Goal: Information Seeking & Learning: Learn about a topic

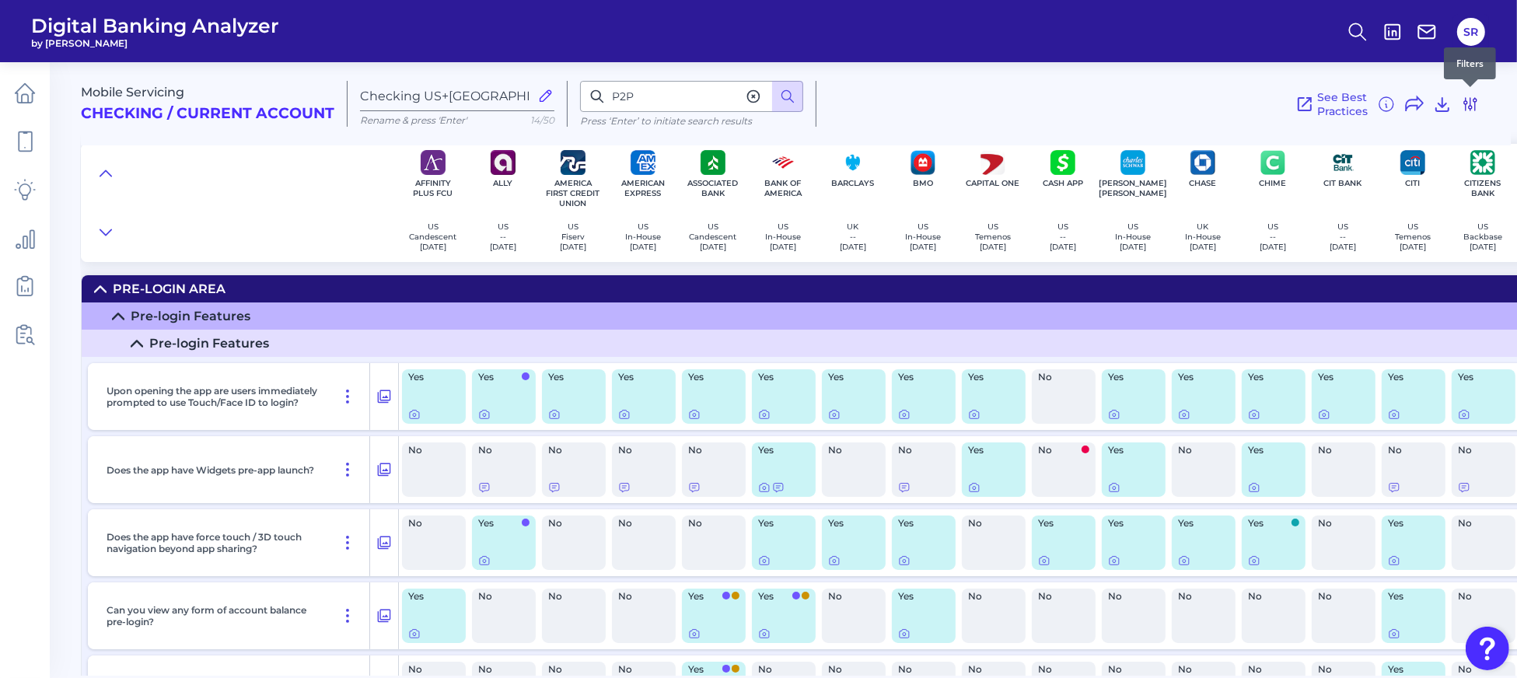
click at [1468, 104] on icon at bounding box center [1470, 104] width 19 height 19
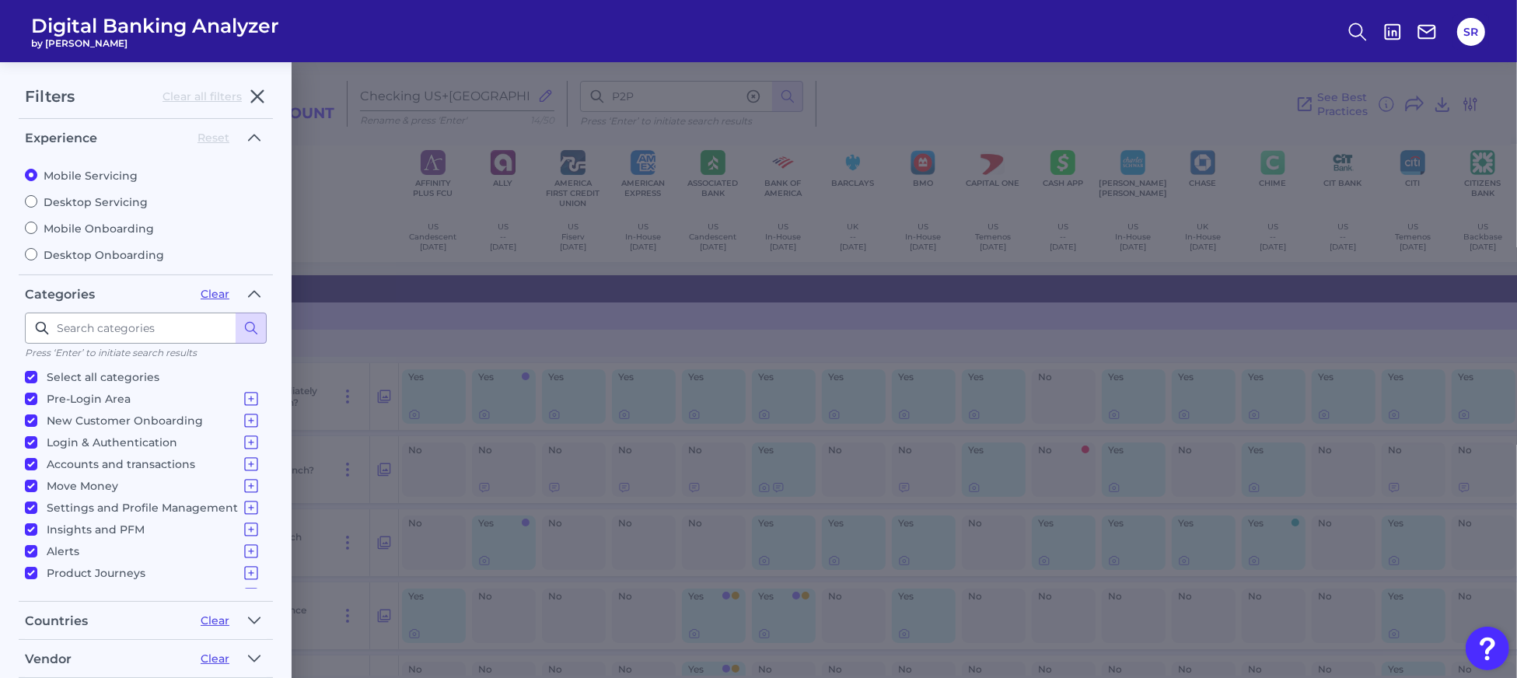
click at [1468, 104] on div "Filters Clear all filters Experience Reset Mobile Servicing Desktop Servicing M…" at bounding box center [758, 370] width 1517 height 616
click at [634, 104] on div "Filters Clear all filters Experience Reset Mobile Servicing Desktop Servicing M…" at bounding box center [758, 370] width 1517 height 616
click at [259, 94] on icon "button" at bounding box center [258, 97] width 12 height 12
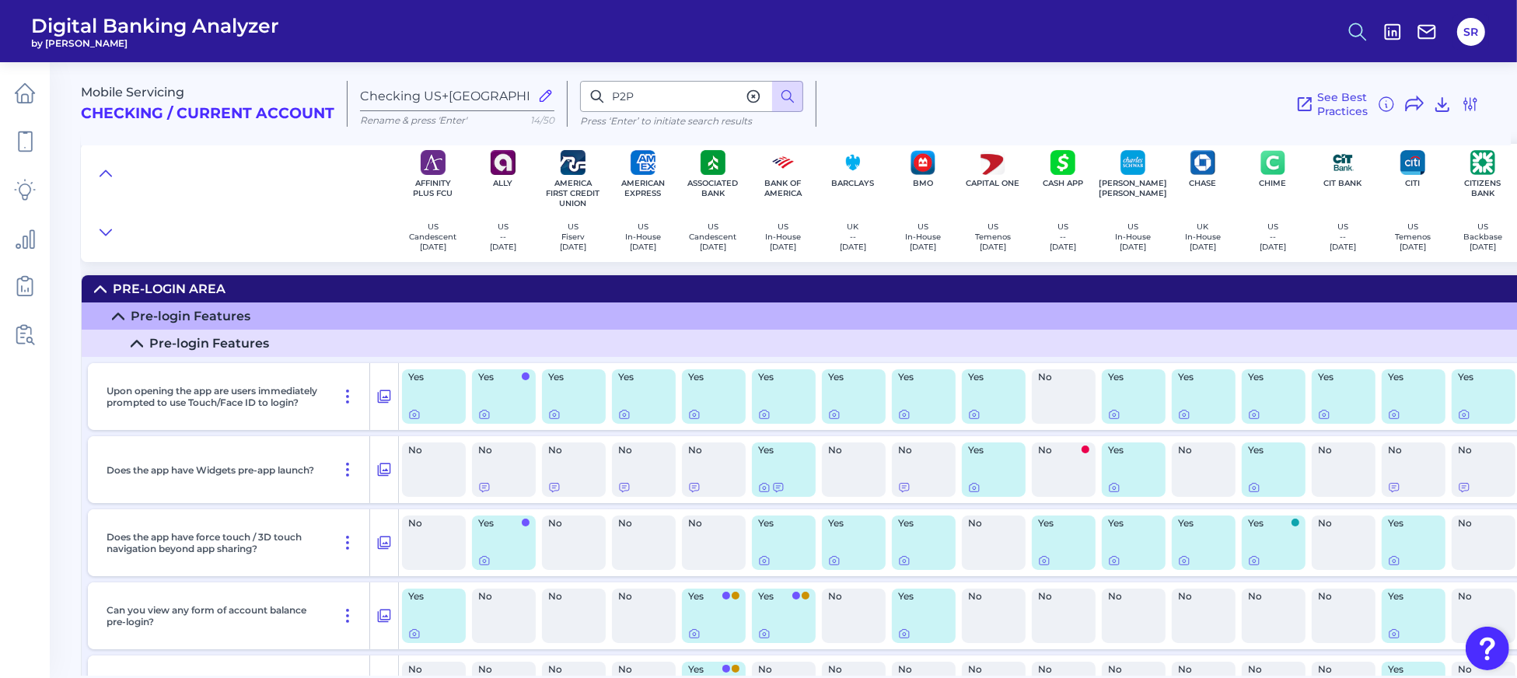
click at [1354, 30] on icon at bounding box center [1358, 32] width 22 height 22
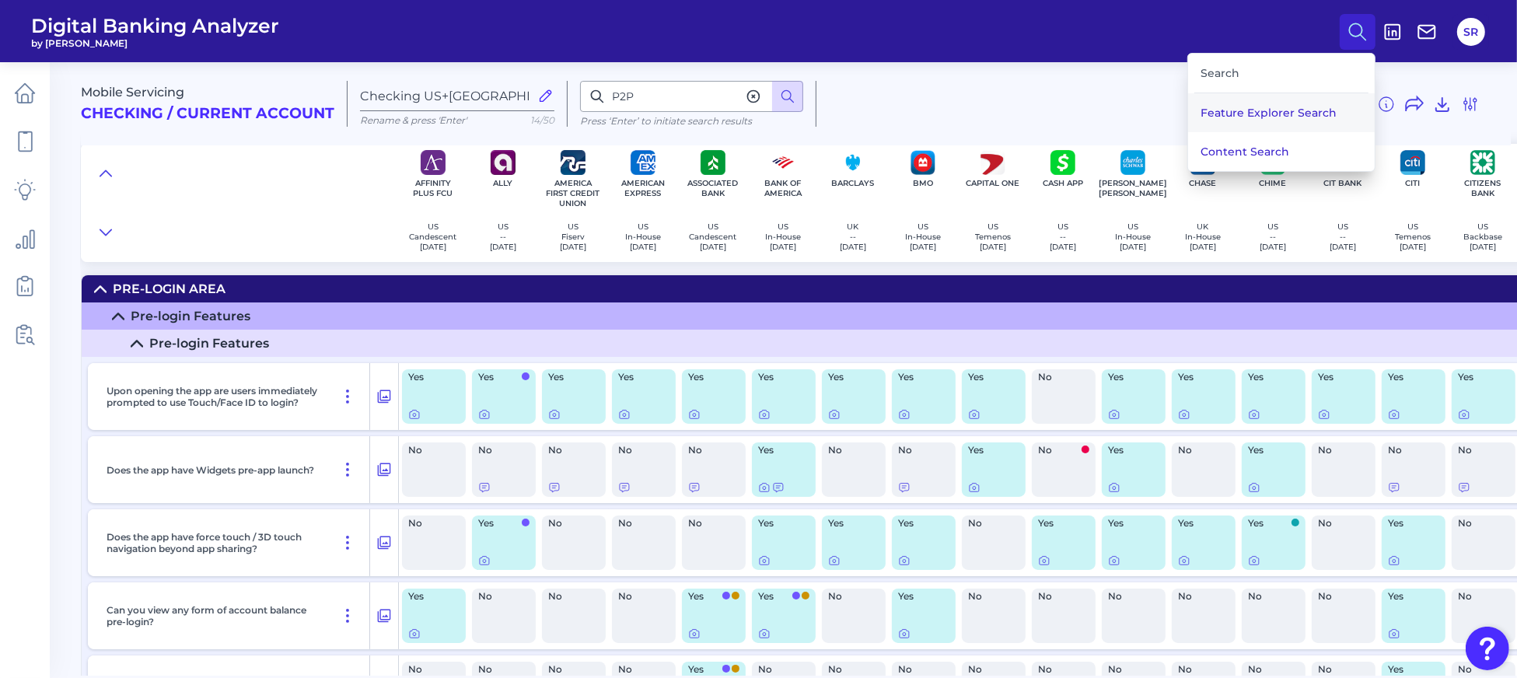
click at [1303, 105] on button "Feature Explorer Search" at bounding box center [1281, 112] width 187 height 39
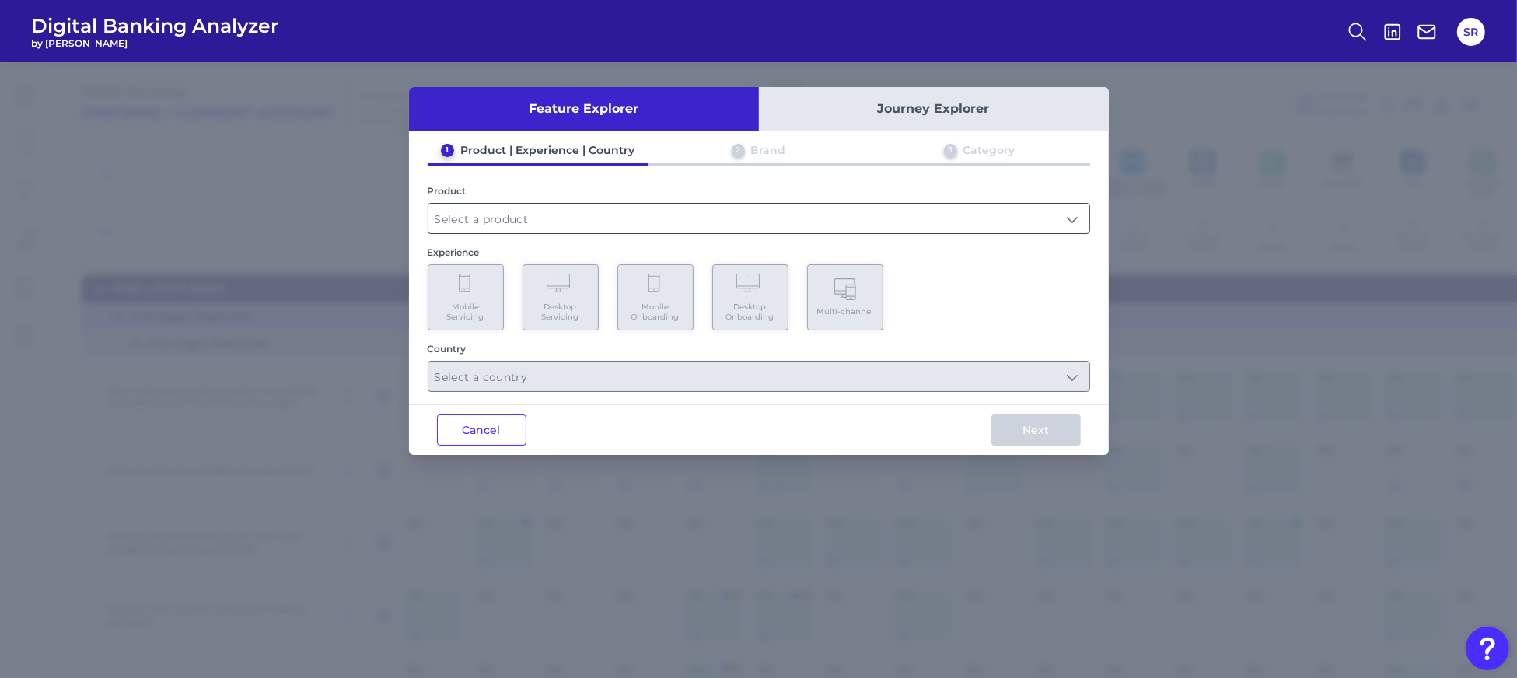
click at [610, 225] on input "text" at bounding box center [758, 219] width 661 height 30
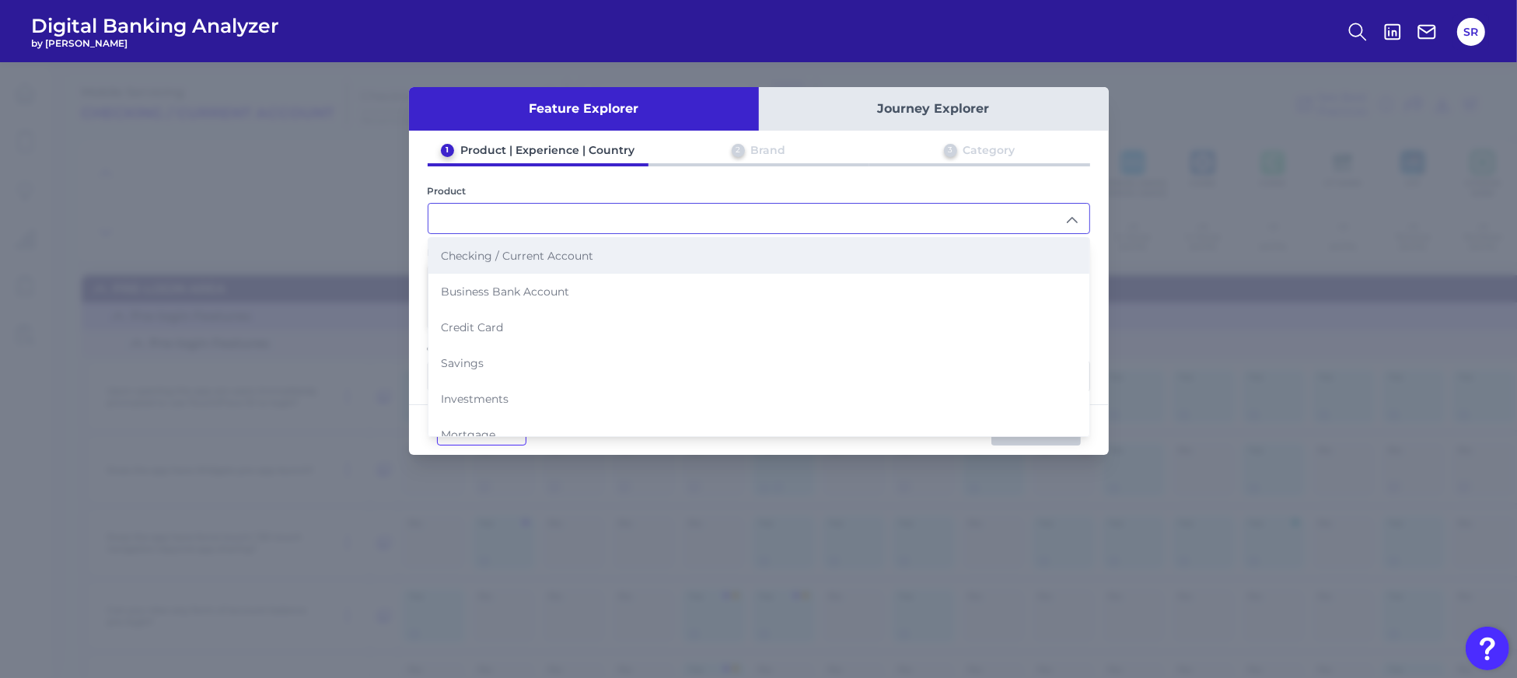
click at [539, 259] on span "Checking / Current Account" at bounding box center [517, 256] width 152 height 14
type input "Checking / Current Account"
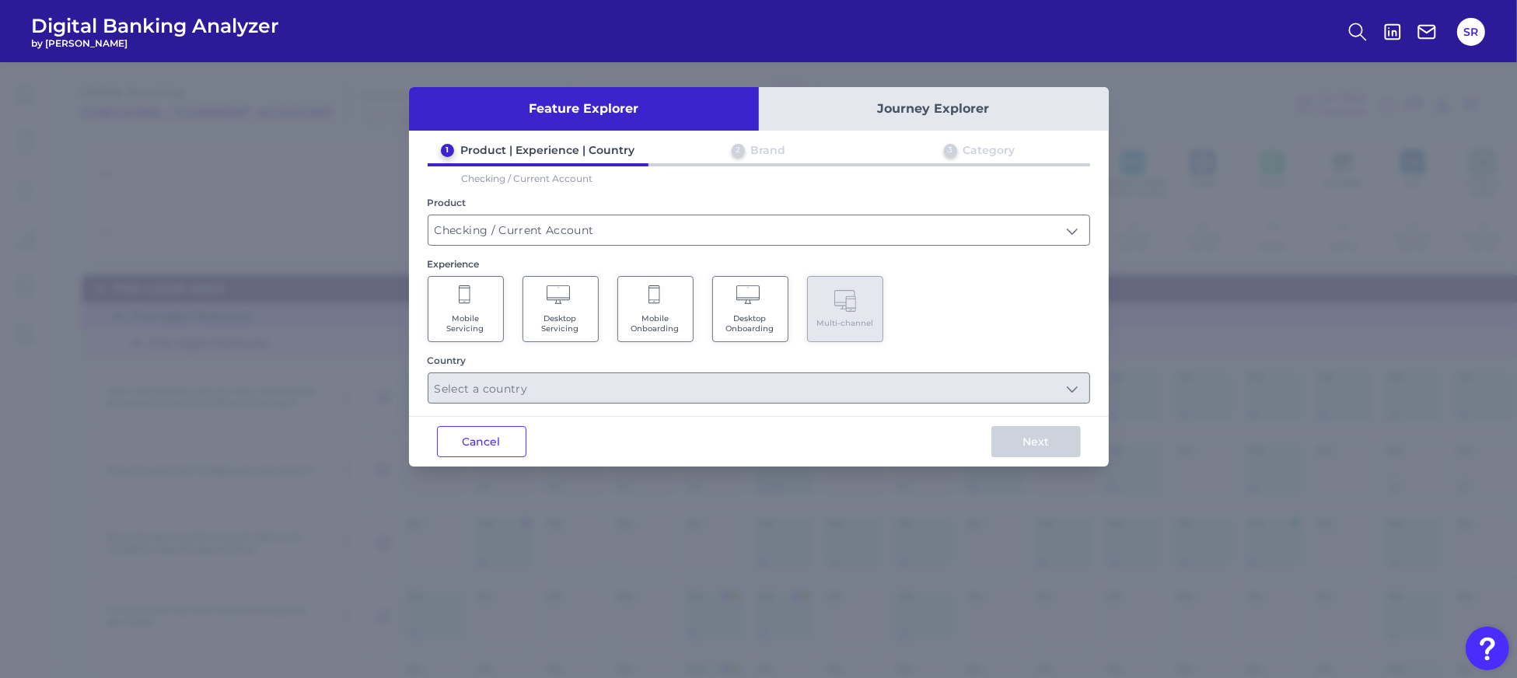
click at [468, 313] on span "Mobile Servicing" at bounding box center [465, 323] width 59 height 20
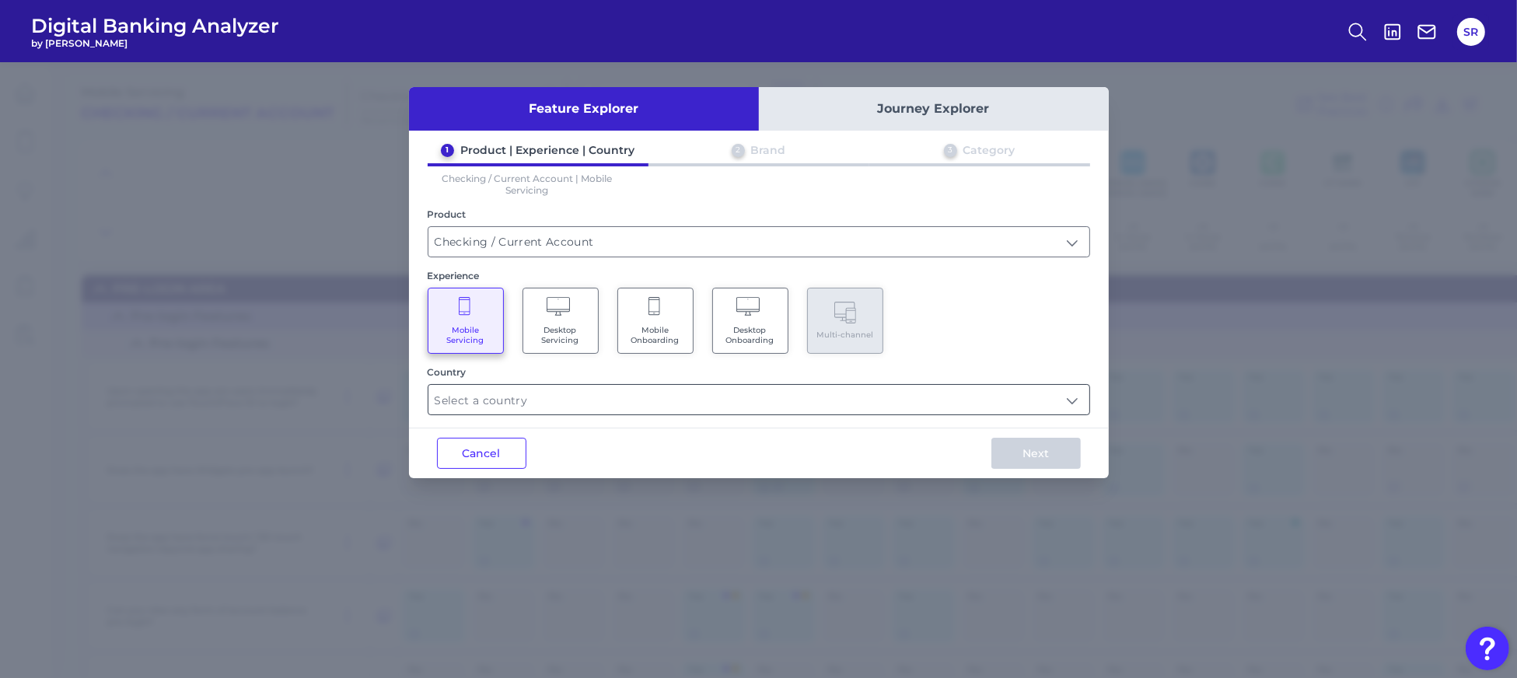
click at [607, 404] on input "text" at bounding box center [758, 400] width 661 height 30
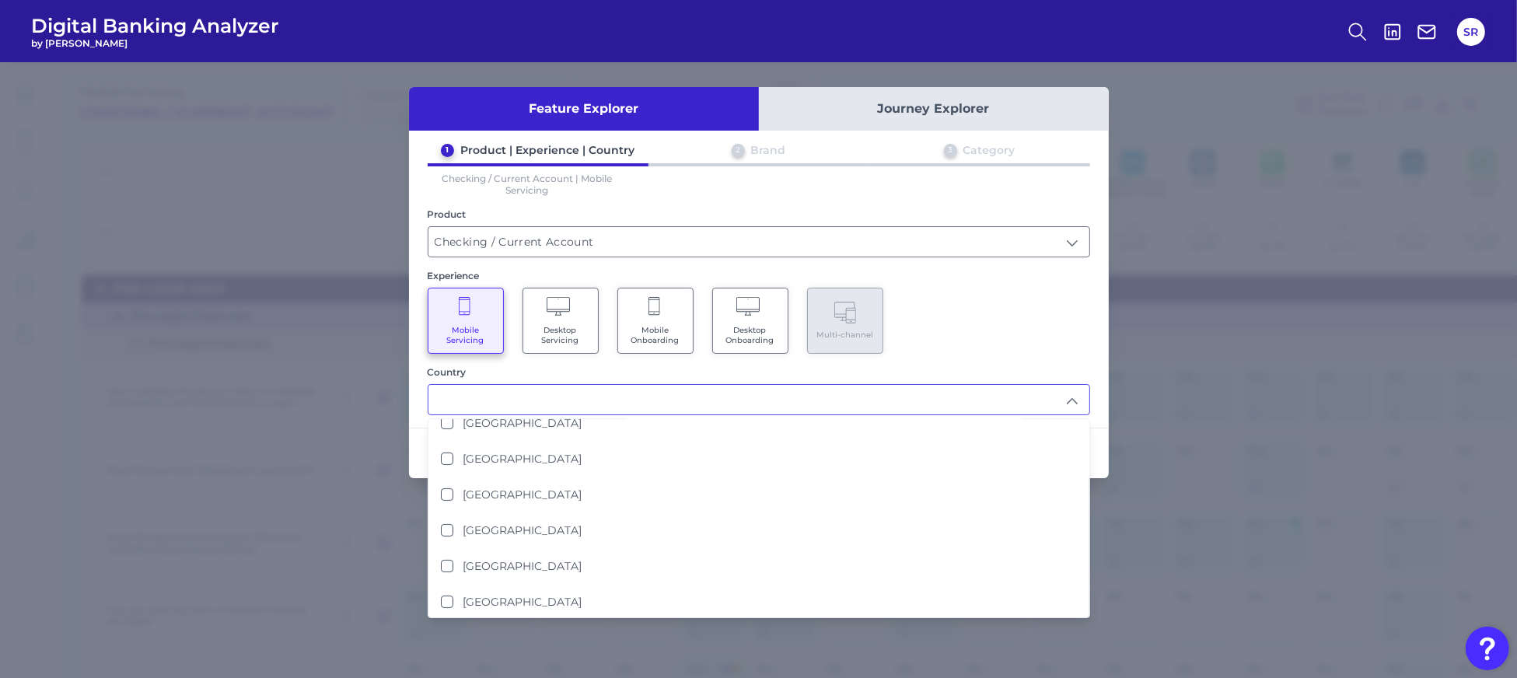
scroll to position [414, 0]
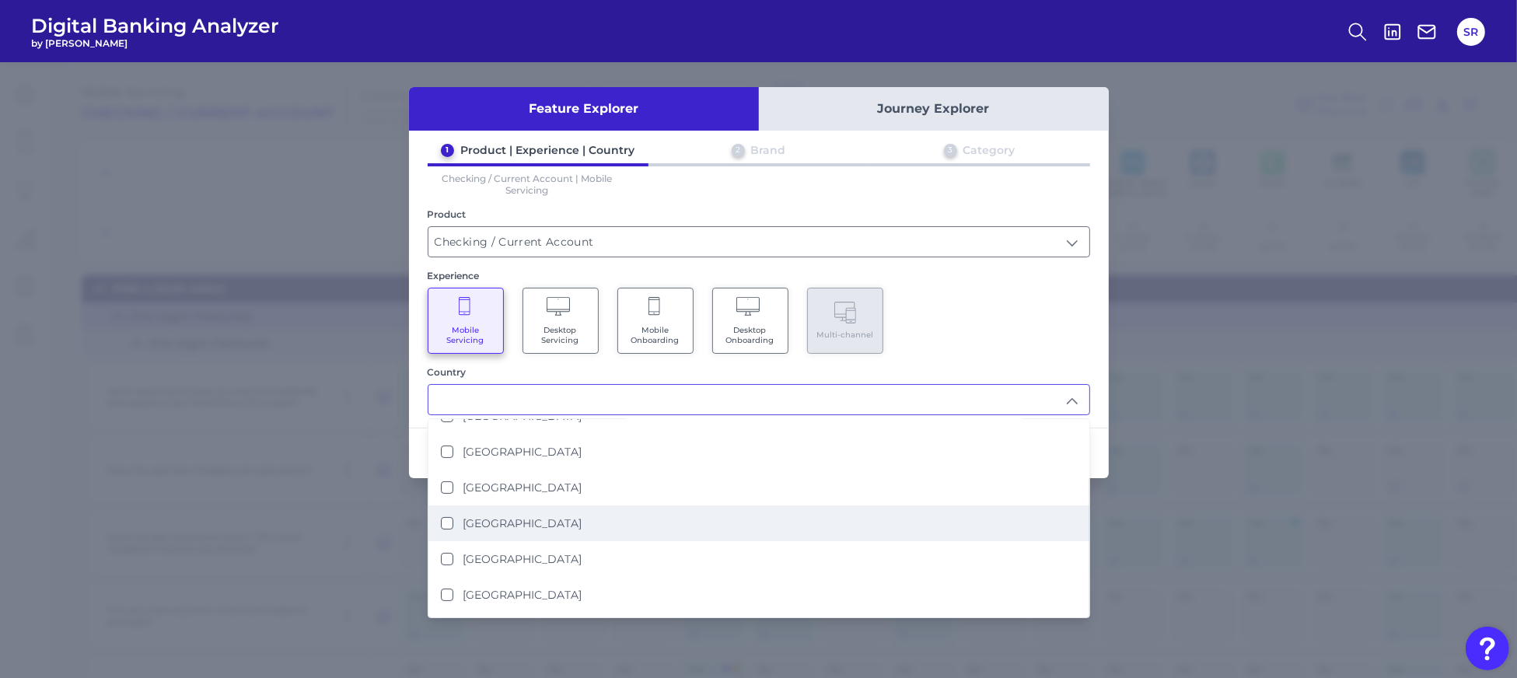
click at [449, 520] on button "[GEOGRAPHIC_DATA]" at bounding box center [447, 523] width 12 height 12
type input "[GEOGRAPHIC_DATA]"
click at [1042, 359] on div "1 Product | Experience | Country 2 Brand 3 Category Checking / Current Account …" at bounding box center [759, 279] width 700 height 272
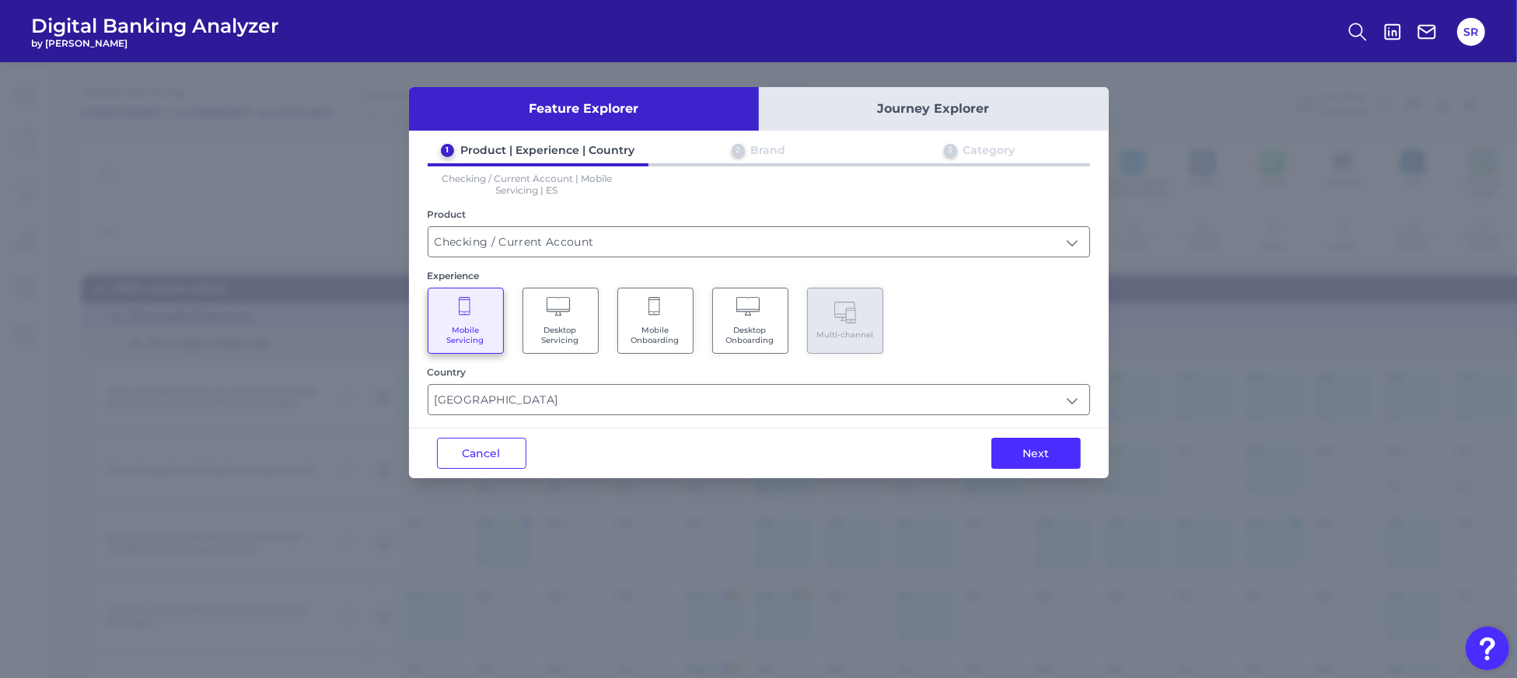
click at [1030, 473] on div "Next" at bounding box center [1035, 453] width 145 height 50
click at [1040, 449] on button "Next" at bounding box center [1035, 453] width 89 height 31
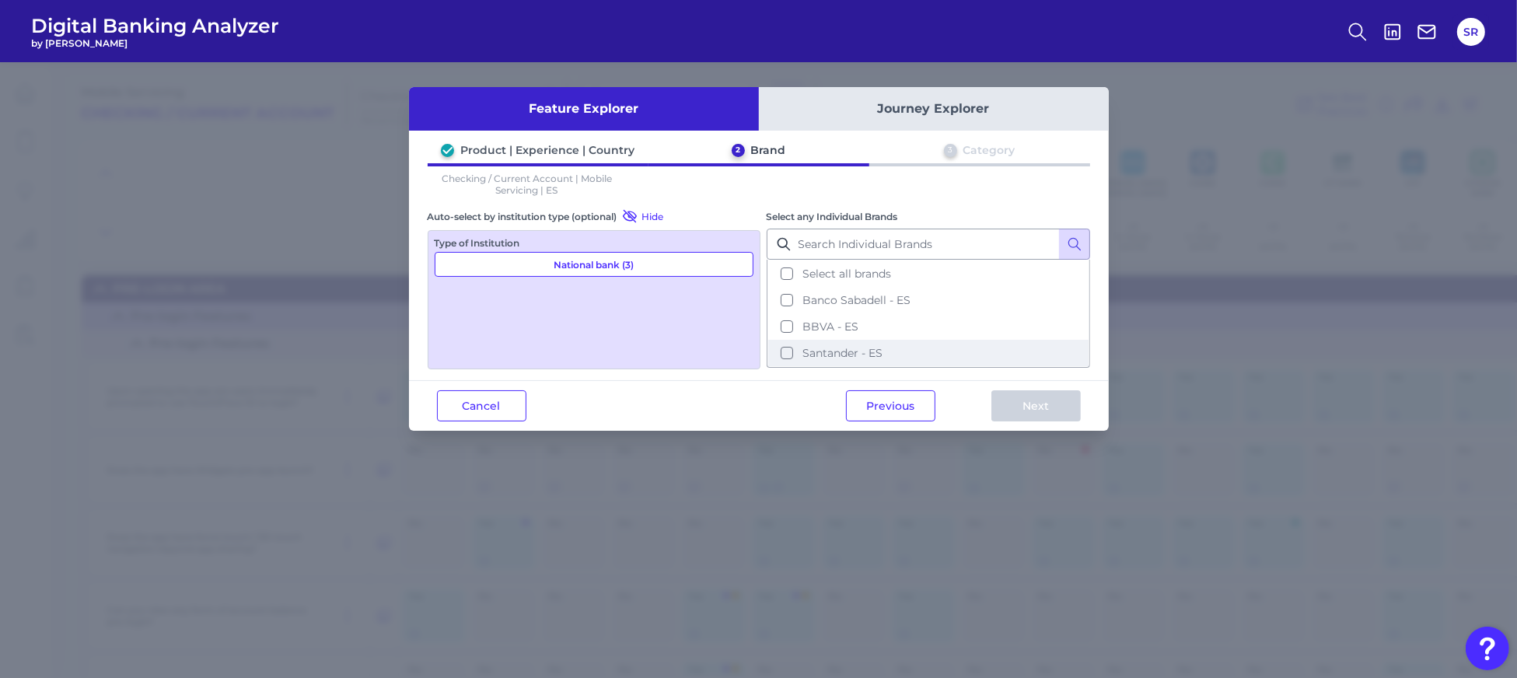
click at [796, 346] on button "Santander - ES" at bounding box center [928, 353] width 320 height 26
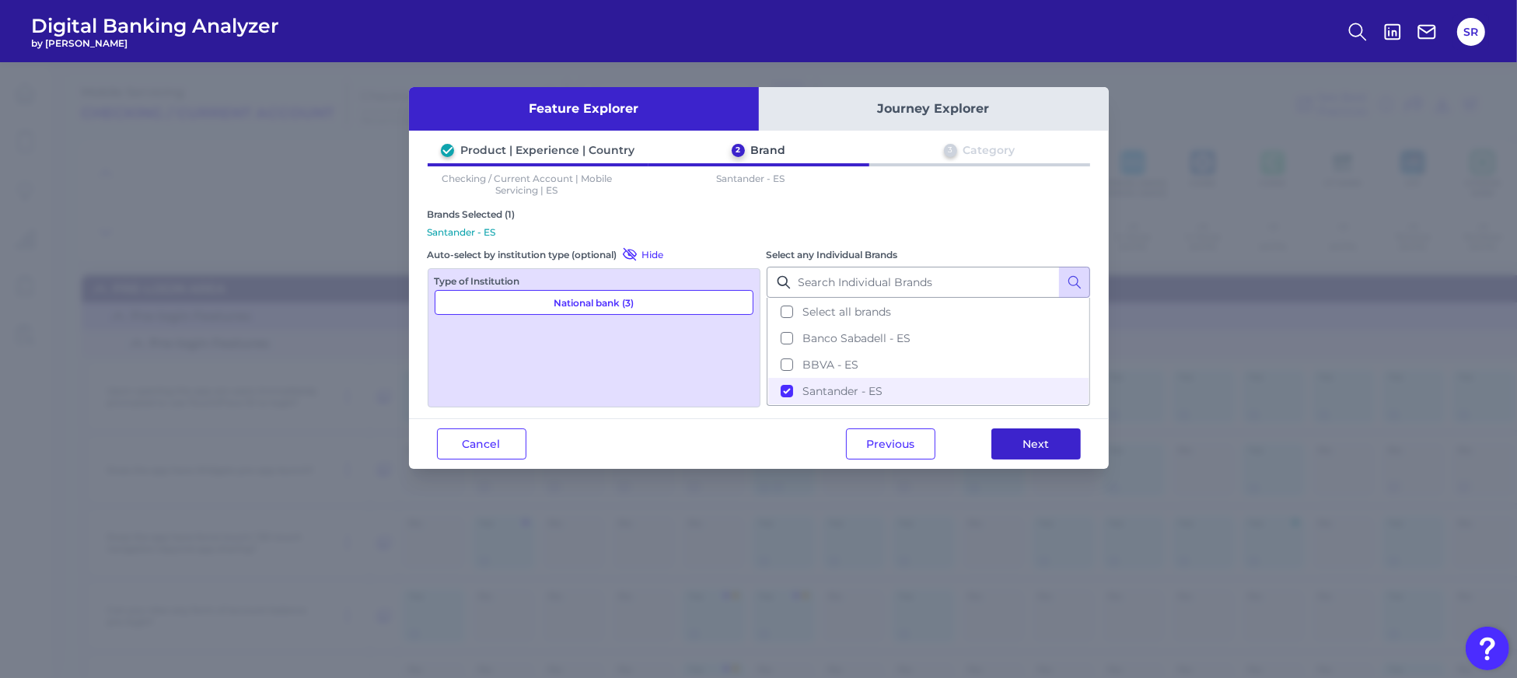
click at [1017, 431] on button "Next" at bounding box center [1035, 443] width 89 height 31
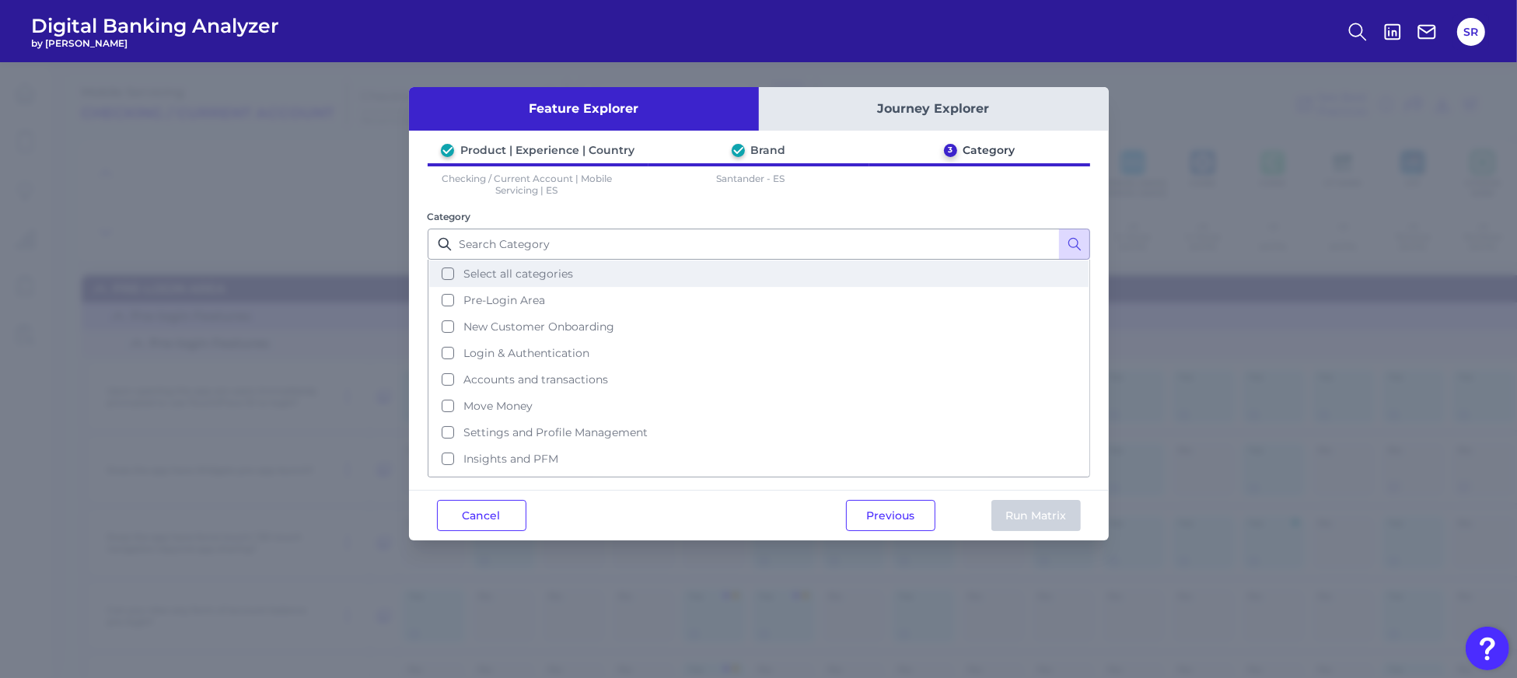
click at [445, 271] on button "Select all categories" at bounding box center [758, 273] width 659 height 26
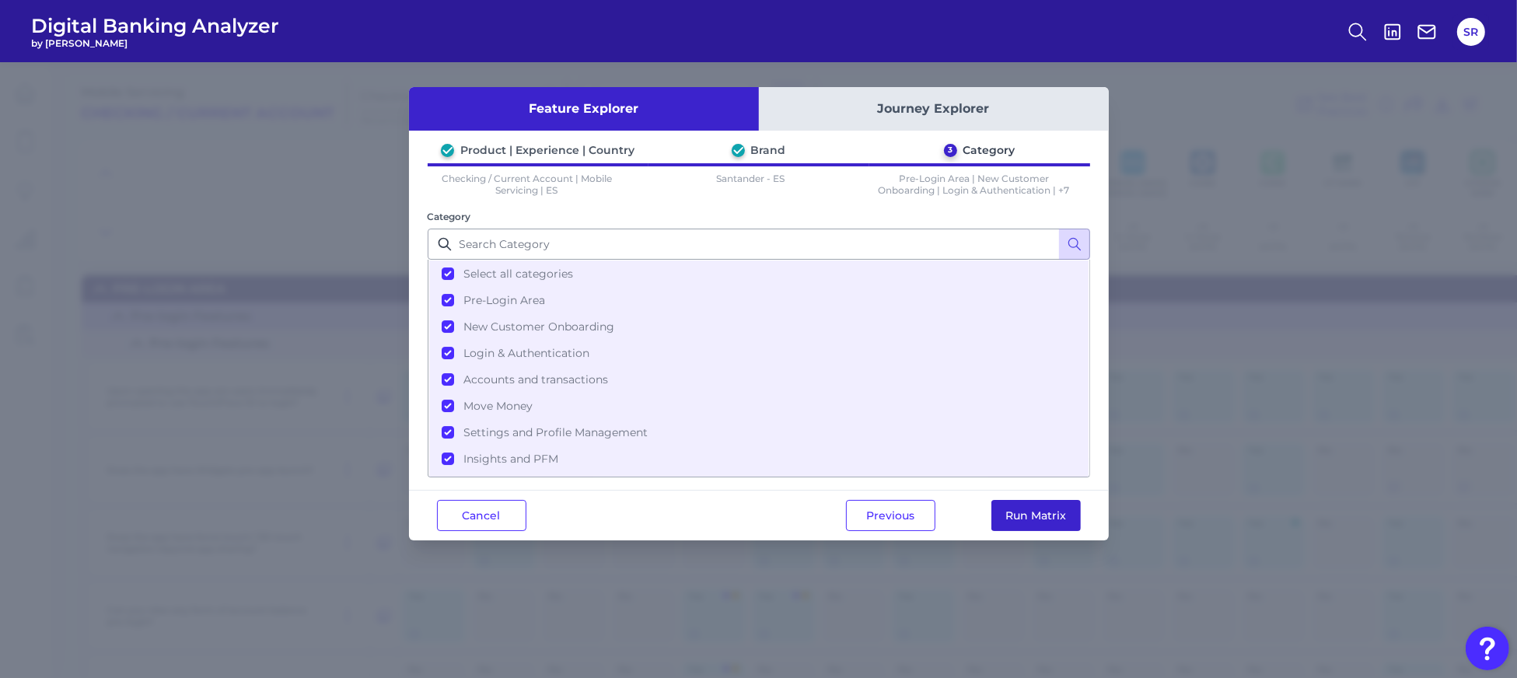
click at [1009, 512] on button "Run Matrix" at bounding box center [1035, 515] width 89 height 31
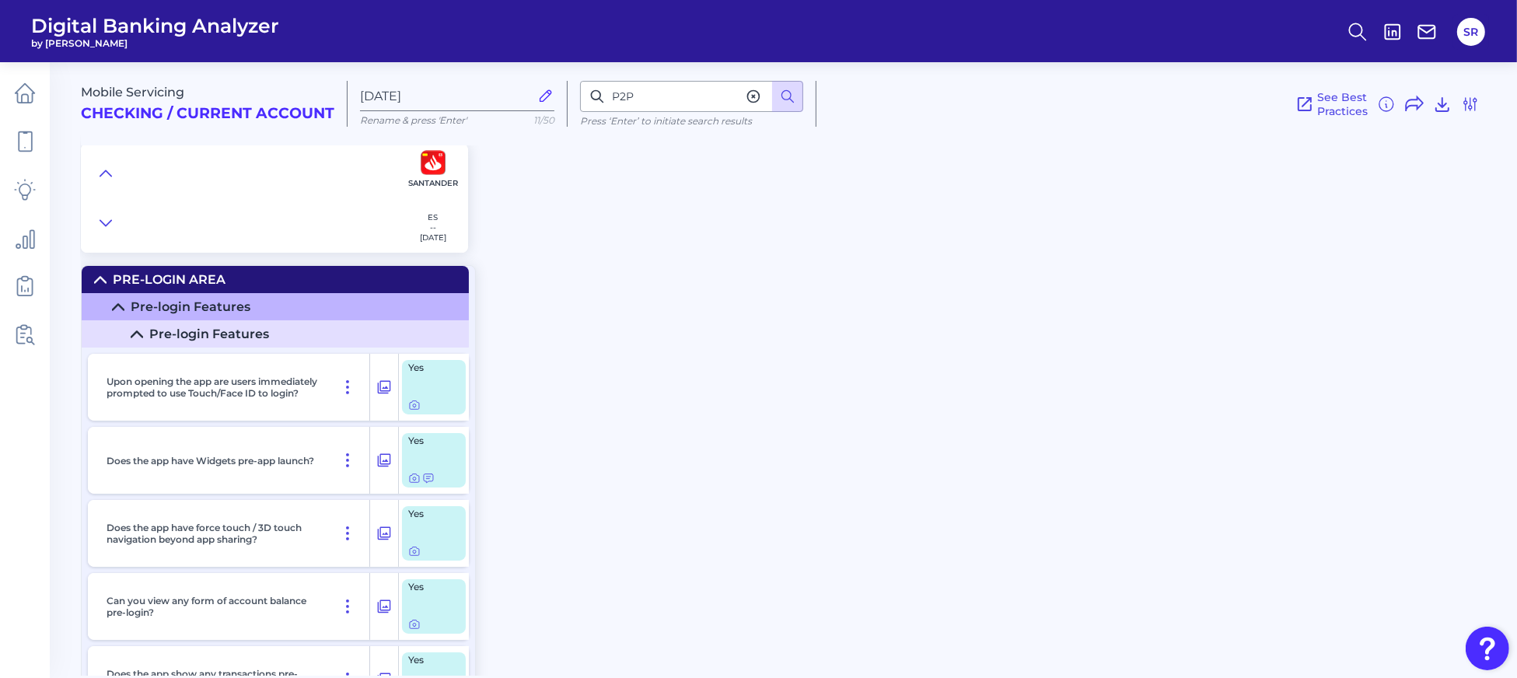
type input "[DATE]"
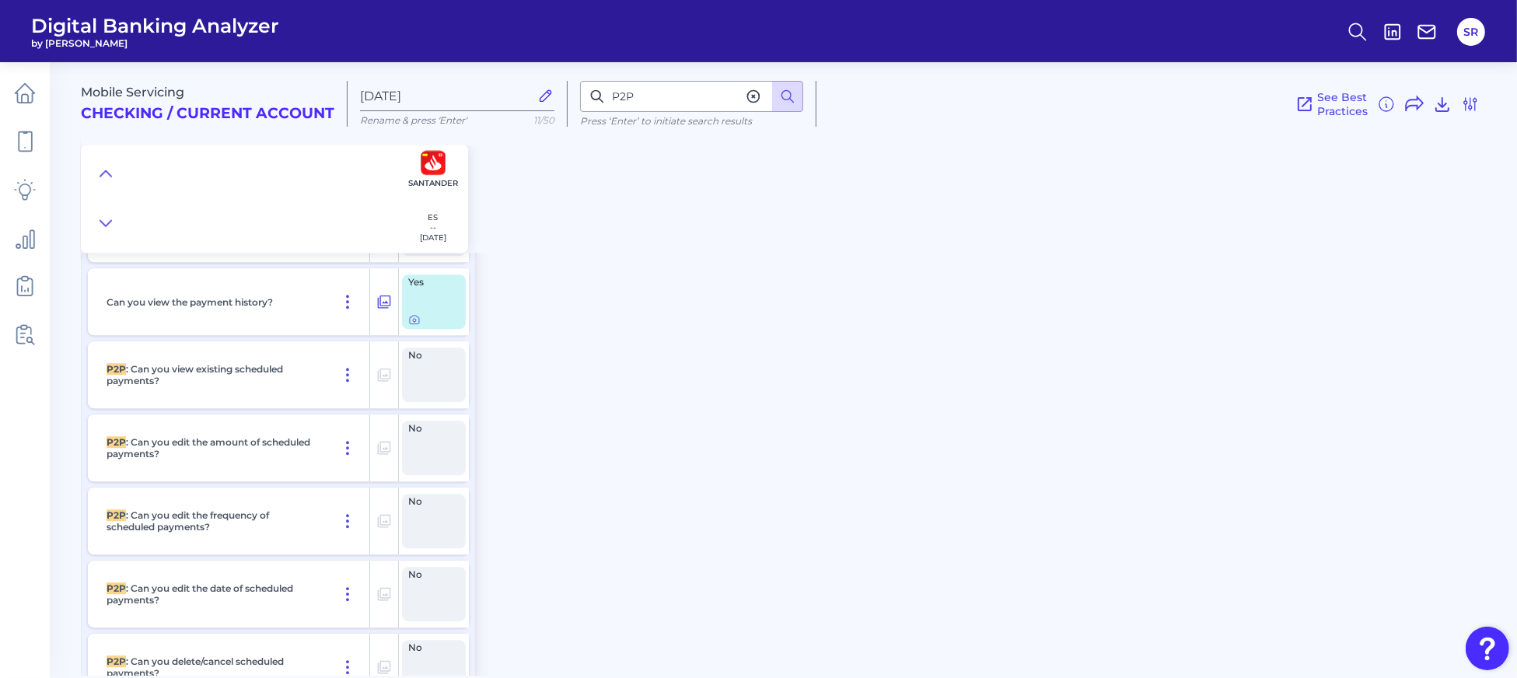
scroll to position [10990, 0]
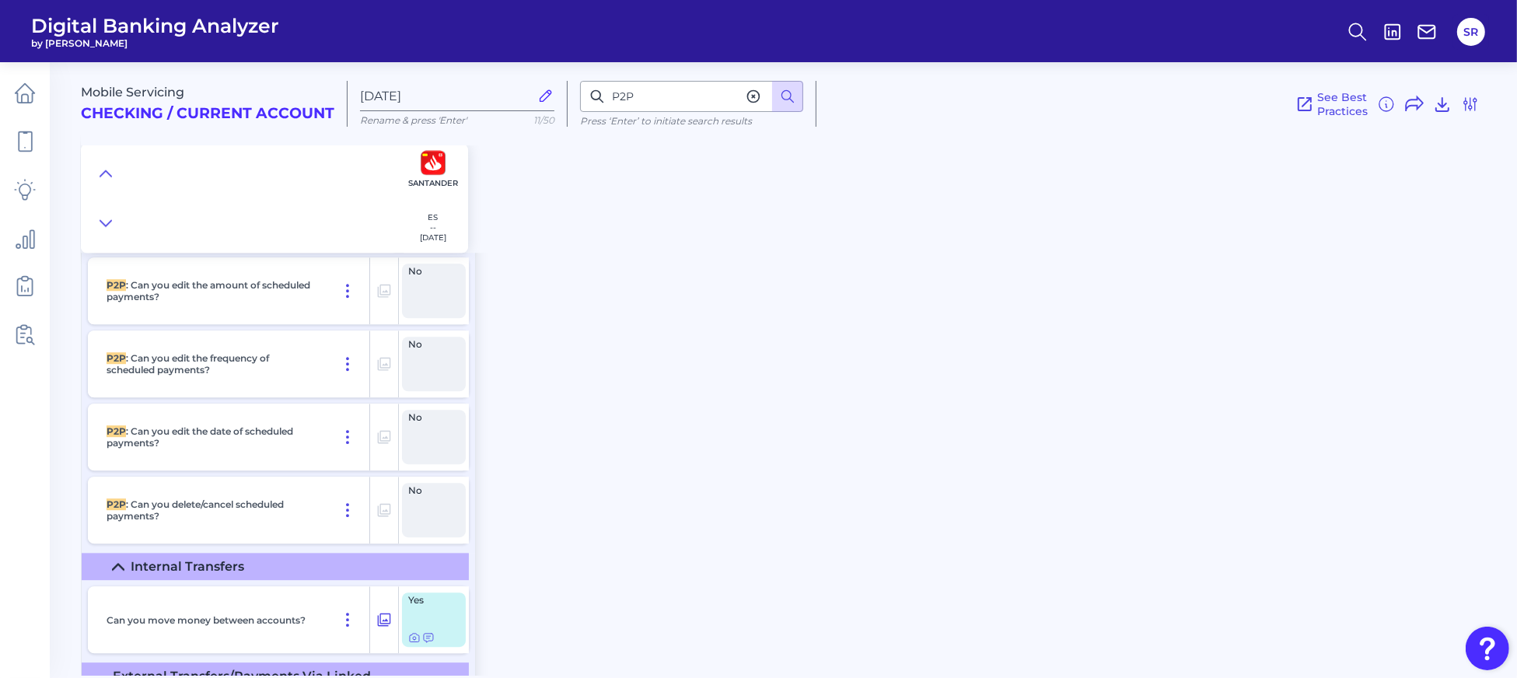
click at [754, 100] on icon at bounding box center [754, 97] width 16 height 16
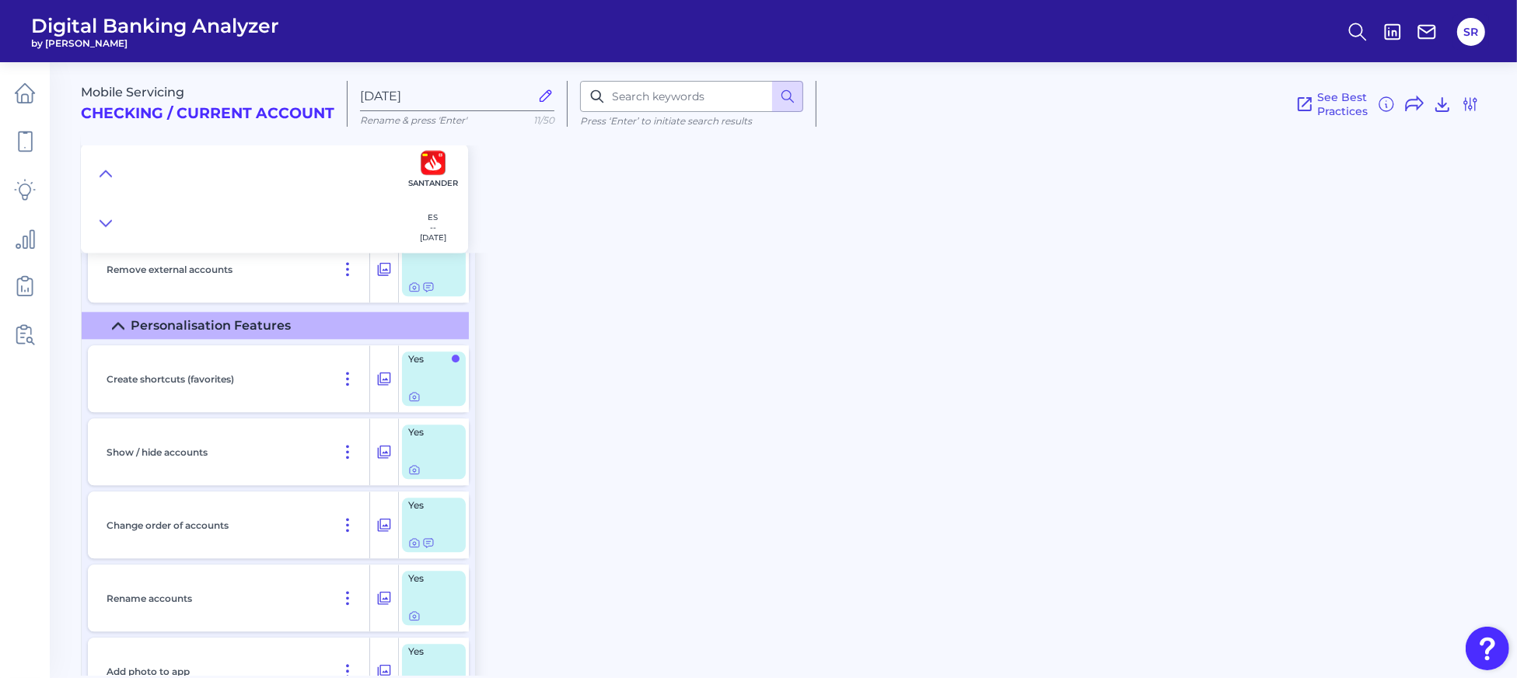
scroll to position [16899, 0]
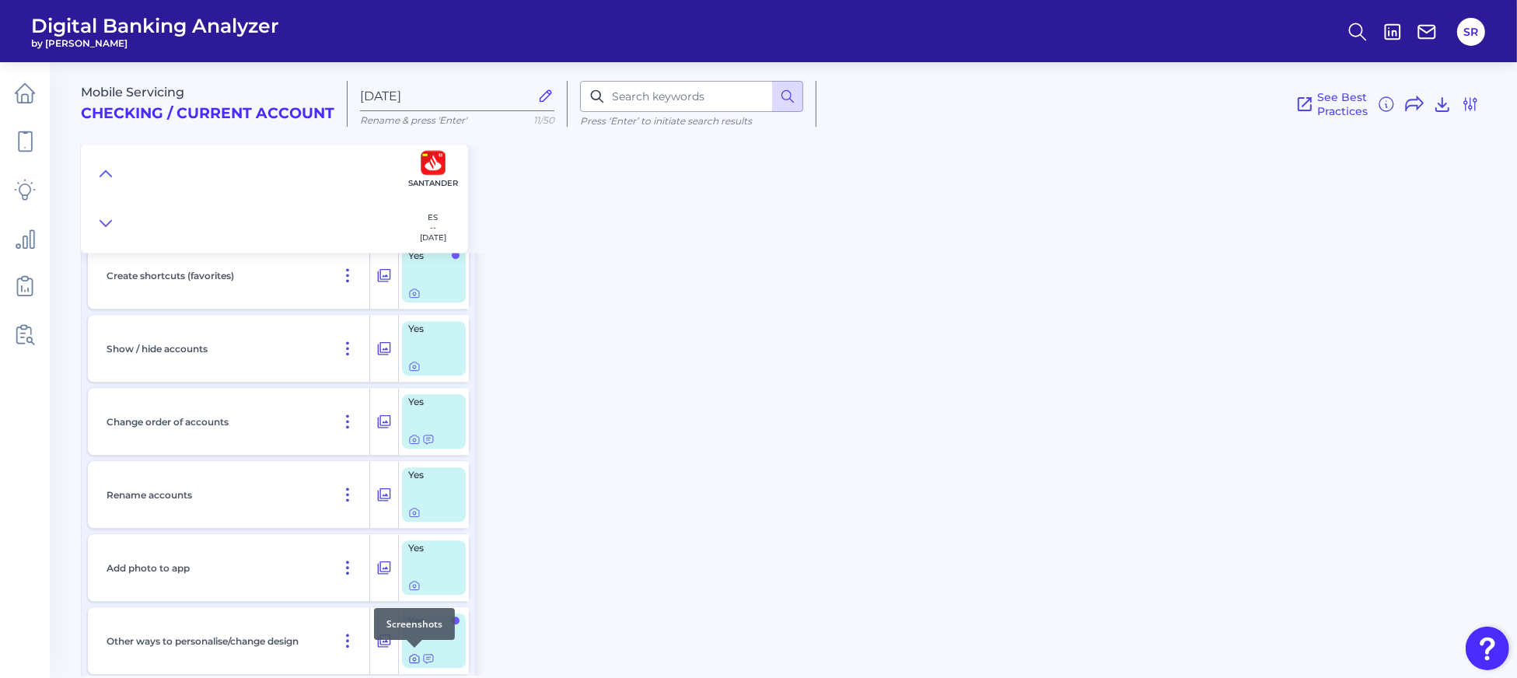
click at [414, 659] on icon at bounding box center [414, 658] width 12 height 12
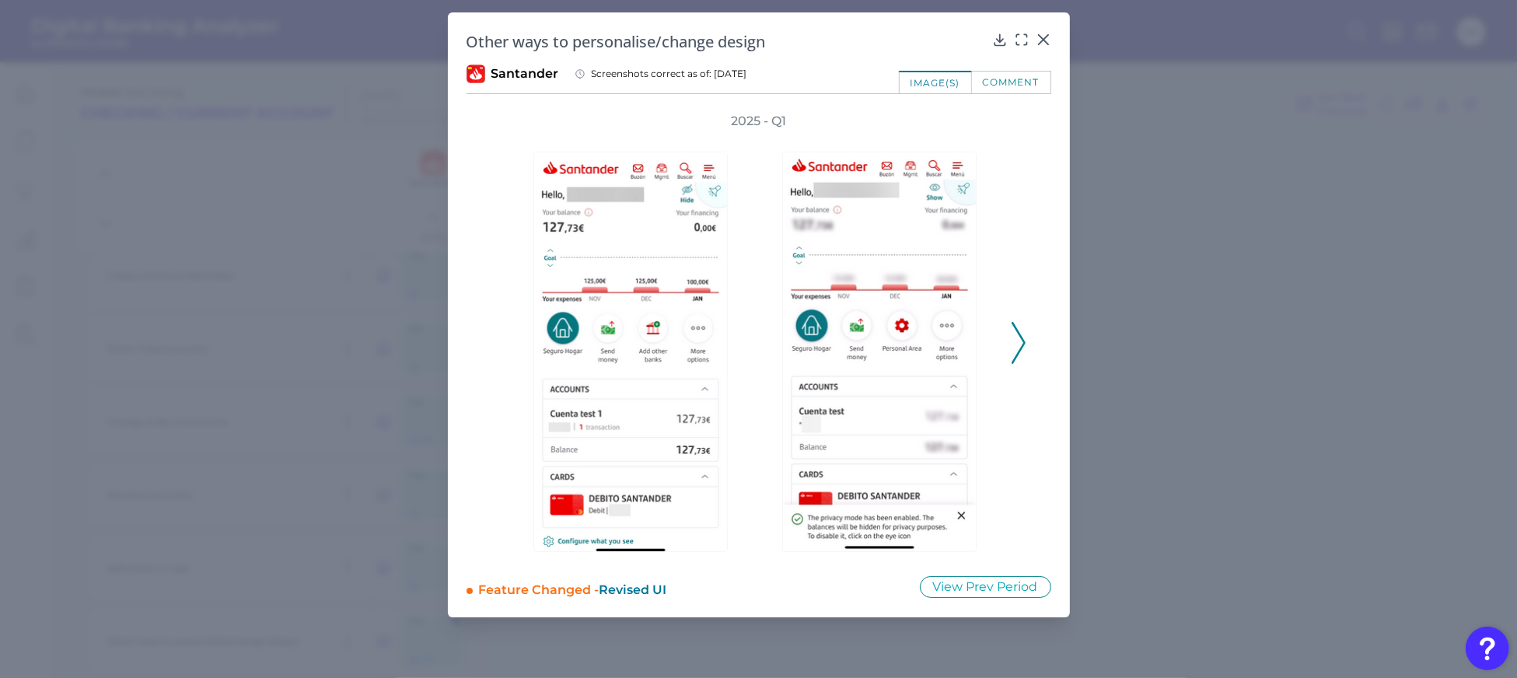
click at [1017, 334] on icon at bounding box center [1019, 343] width 14 height 42
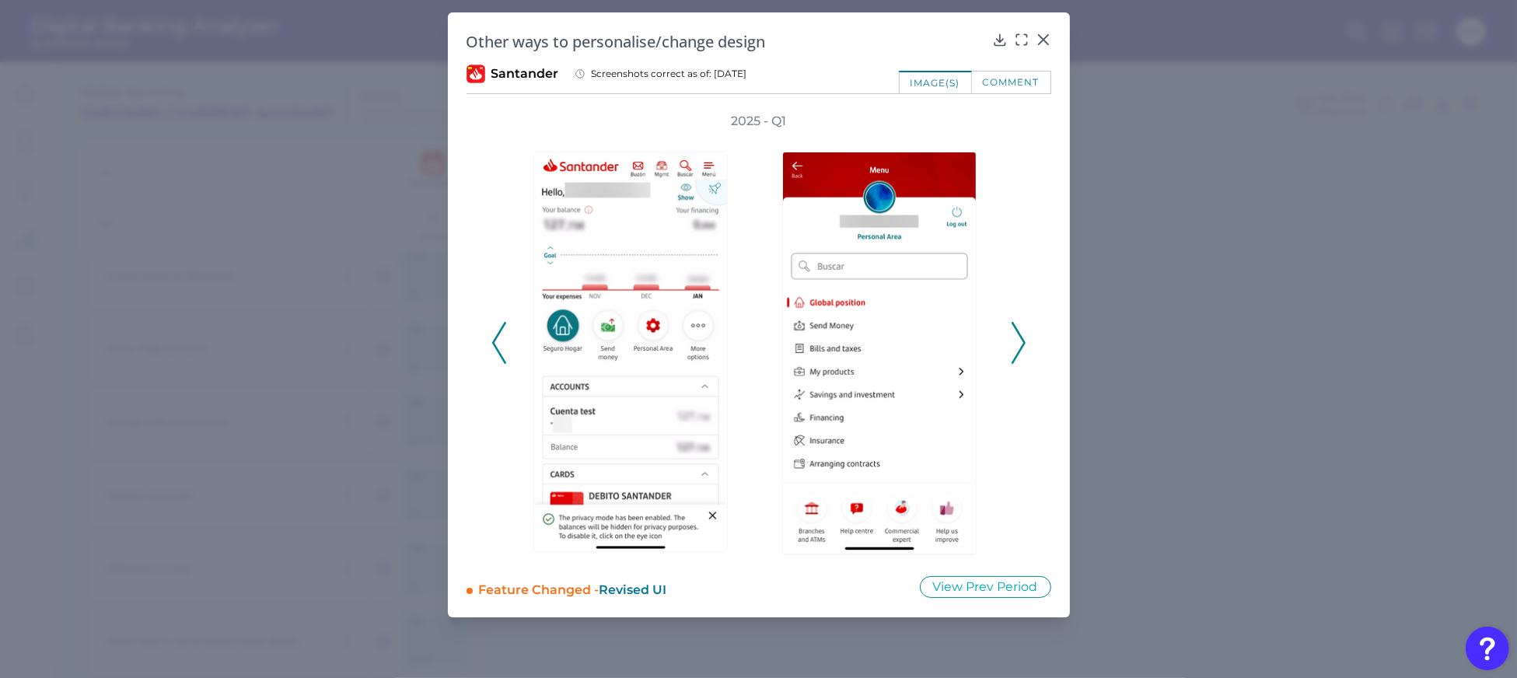
click at [1017, 334] on icon at bounding box center [1019, 343] width 14 height 42
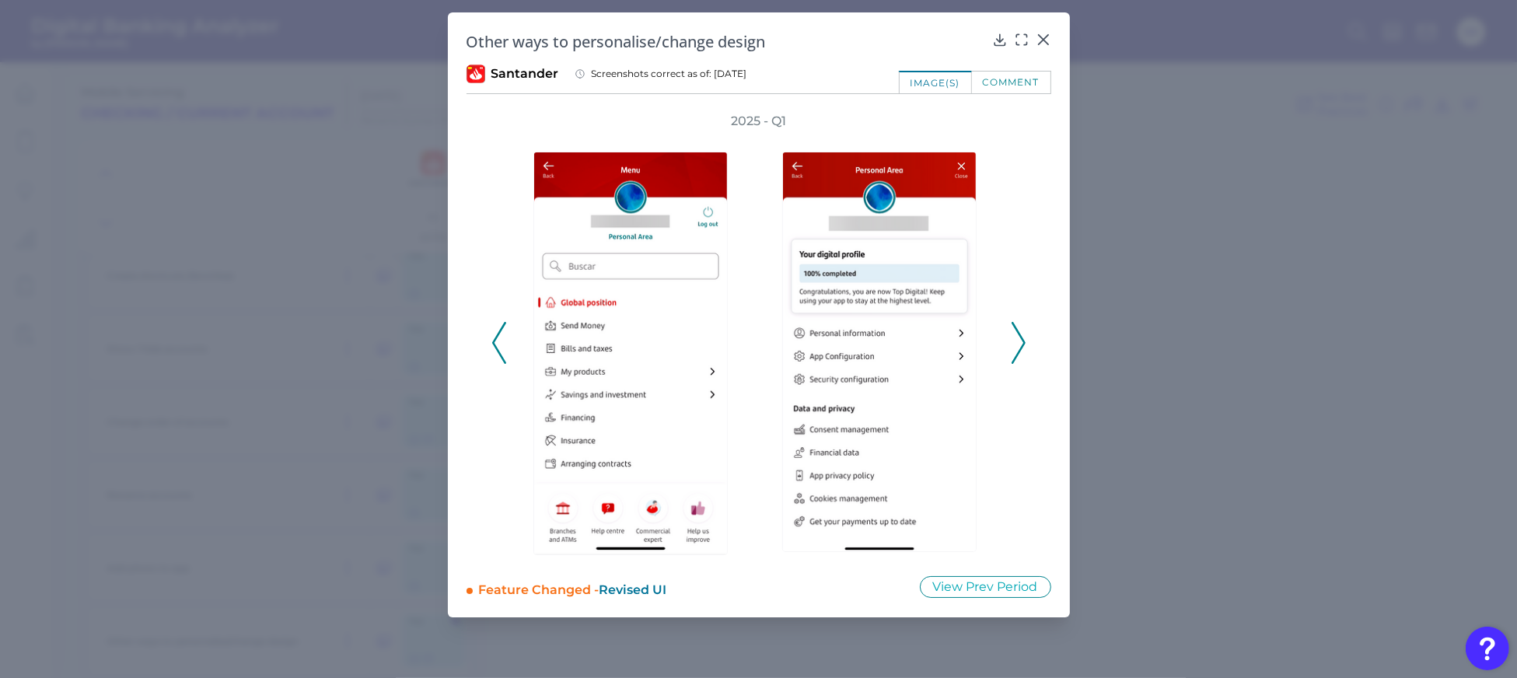
click at [1017, 334] on icon at bounding box center [1019, 343] width 14 height 42
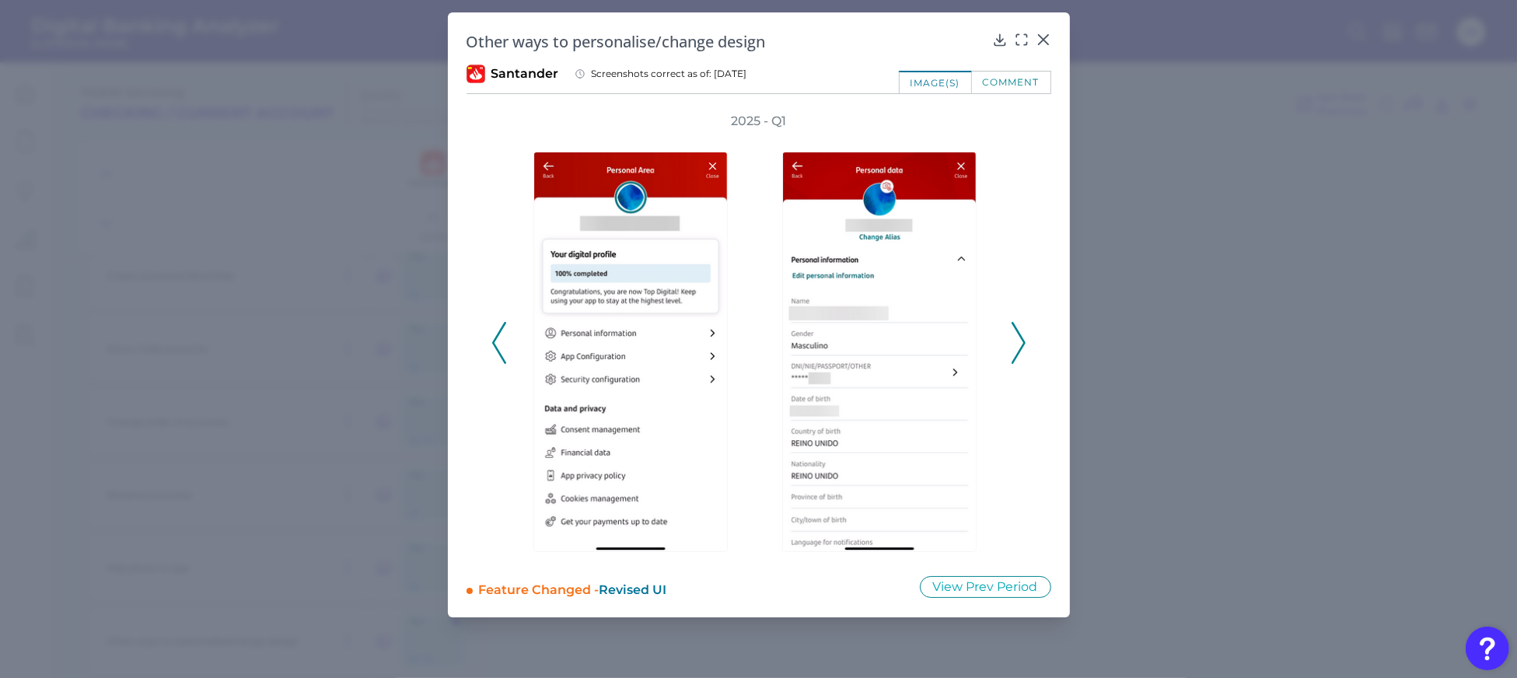
click at [1017, 334] on icon at bounding box center [1019, 343] width 14 height 42
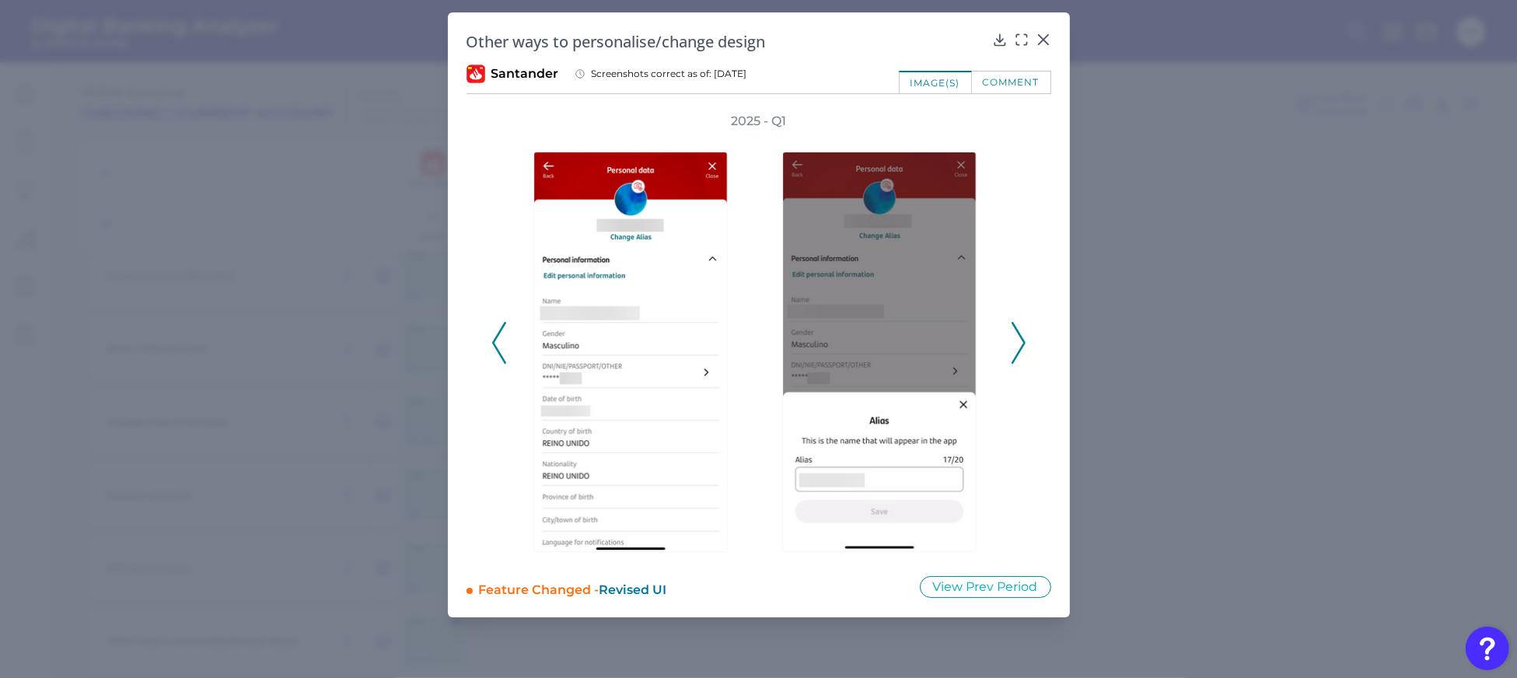
click at [1017, 334] on icon at bounding box center [1019, 343] width 14 height 42
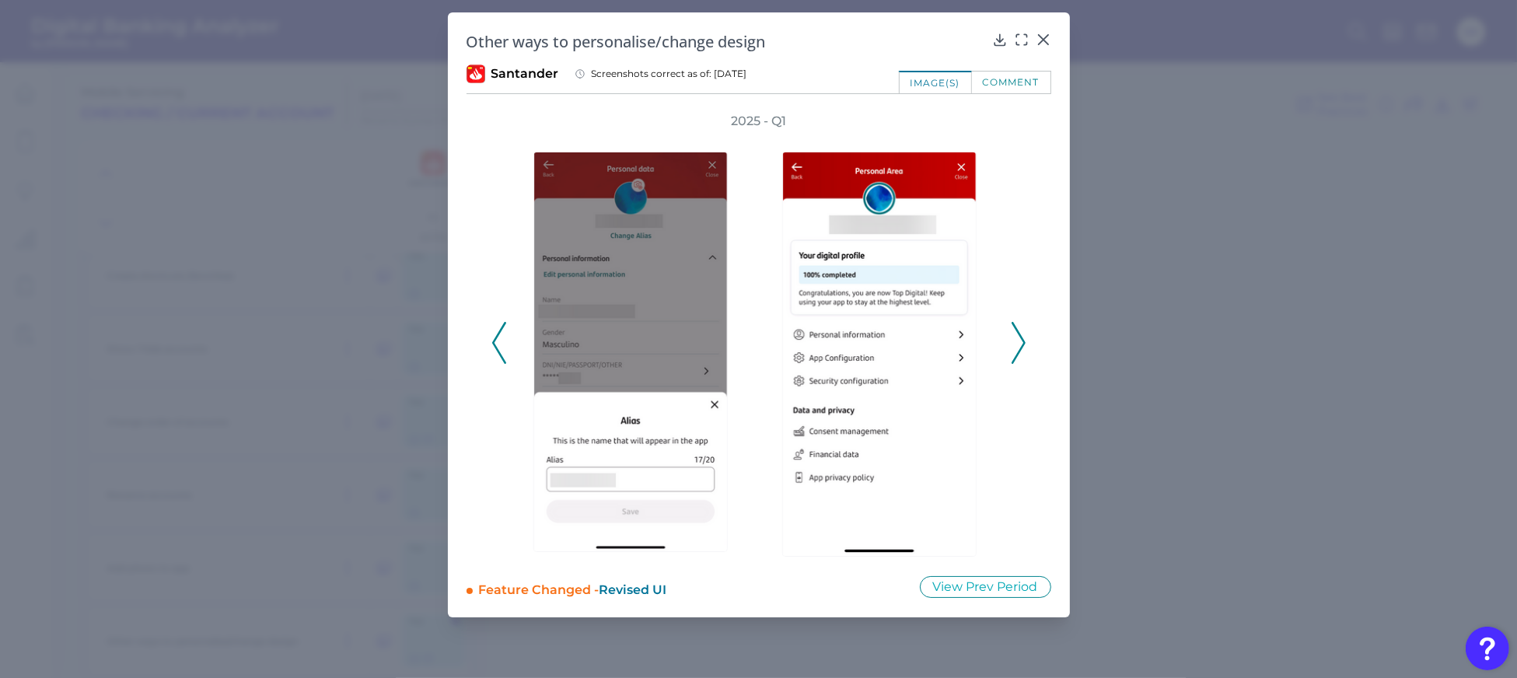
click at [1017, 334] on icon at bounding box center [1019, 343] width 14 height 42
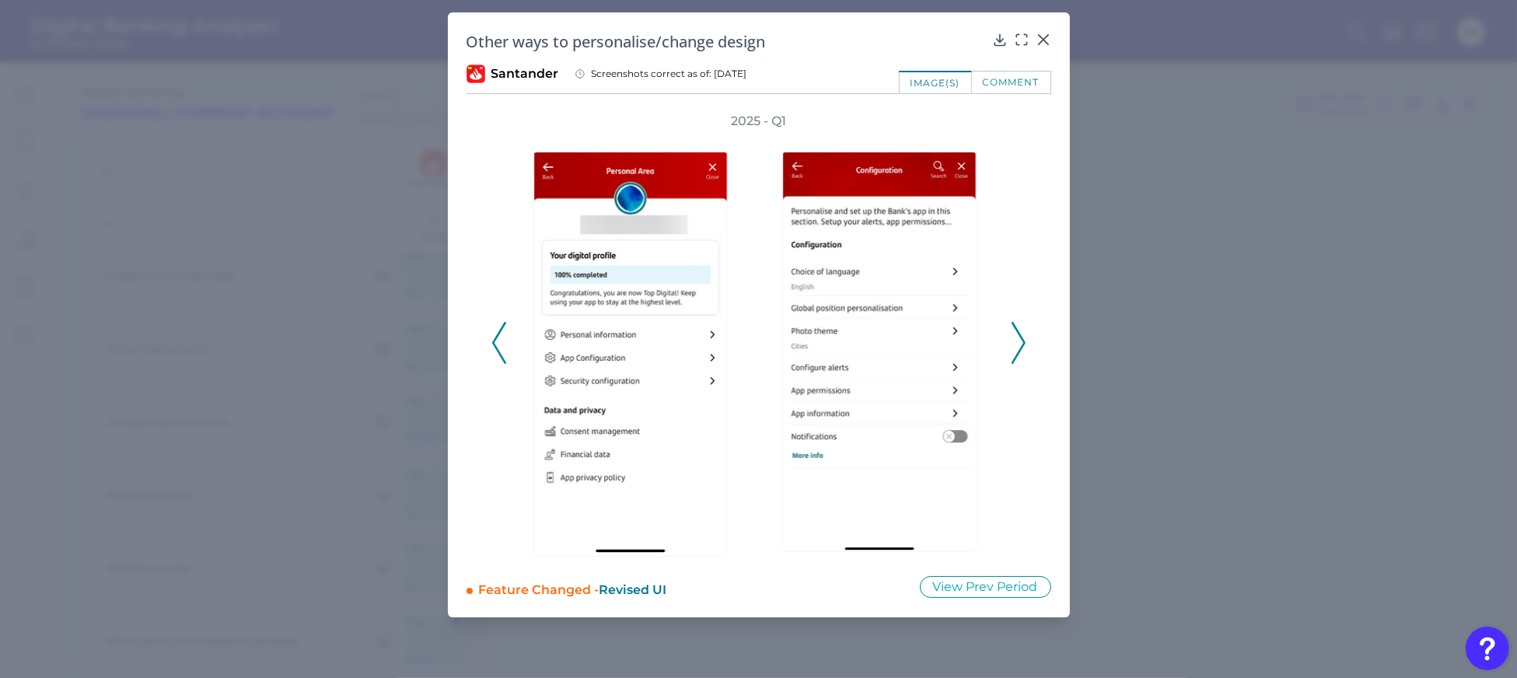
click at [1017, 334] on icon at bounding box center [1019, 343] width 14 height 42
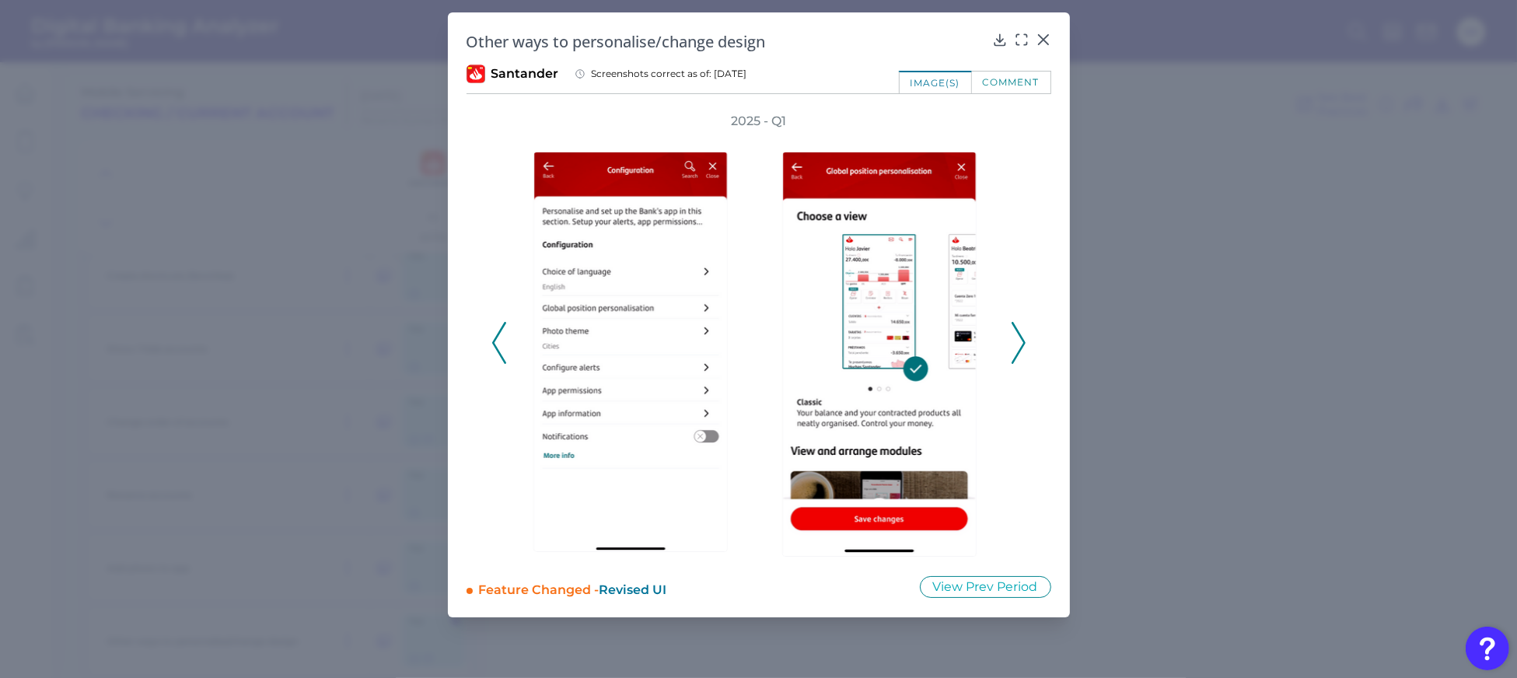
click at [1017, 334] on icon at bounding box center [1019, 343] width 14 height 42
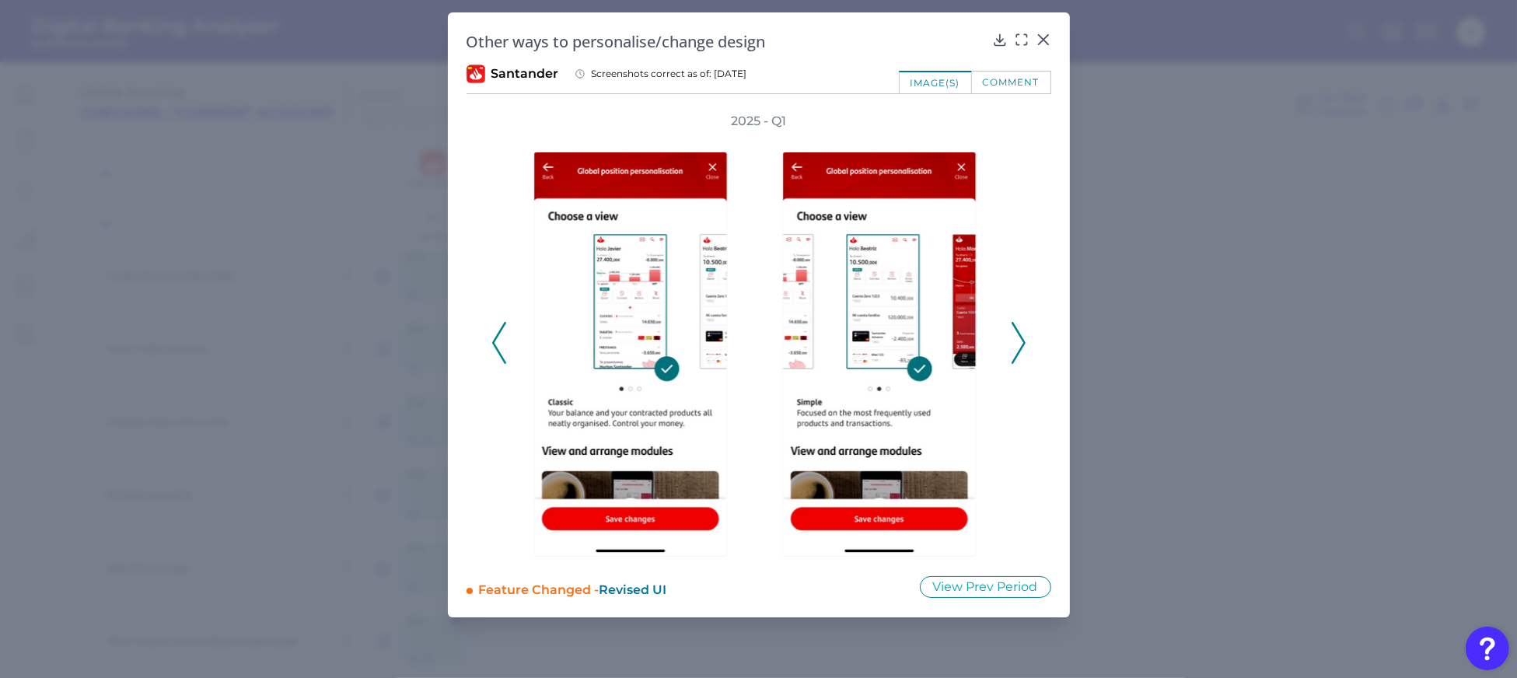
click at [1014, 351] on icon at bounding box center [1019, 343] width 14 height 42
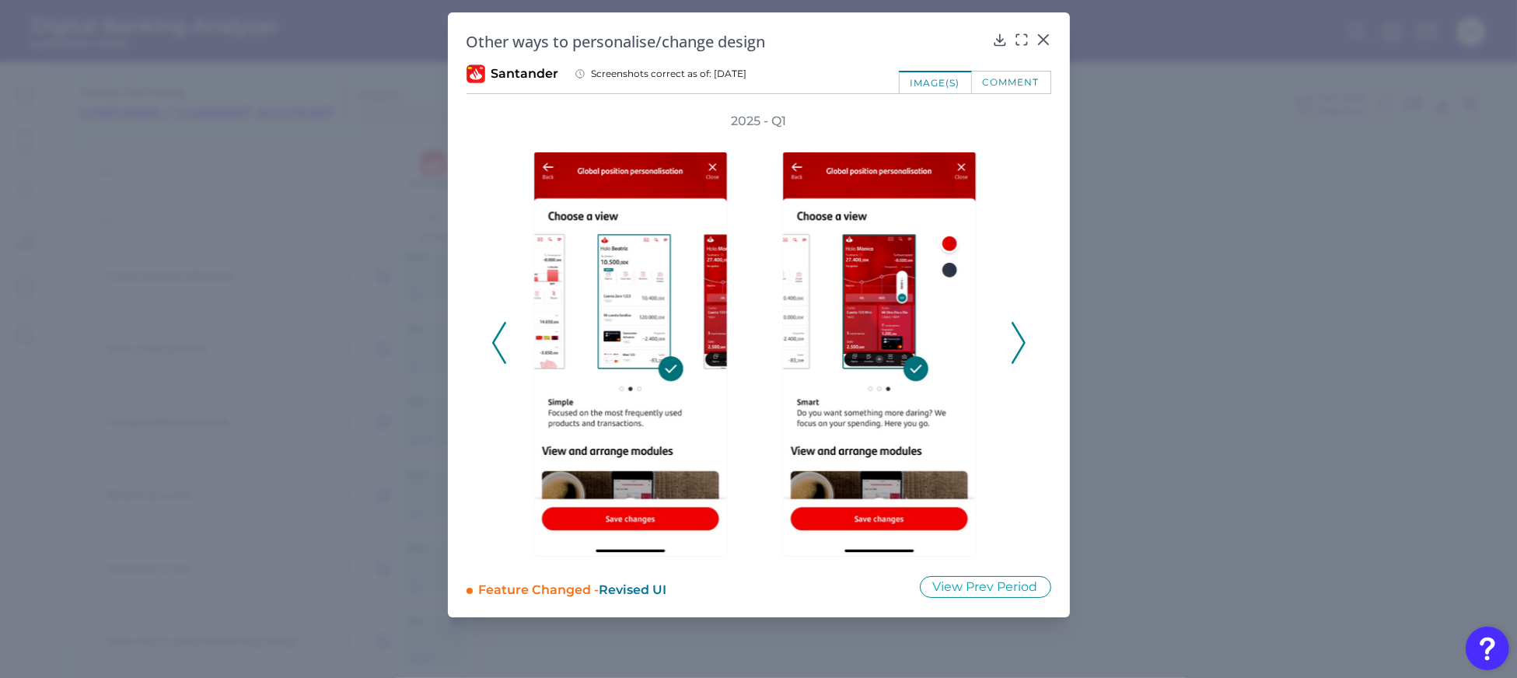
click at [1014, 351] on icon at bounding box center [1019, 343] width 14 height 42
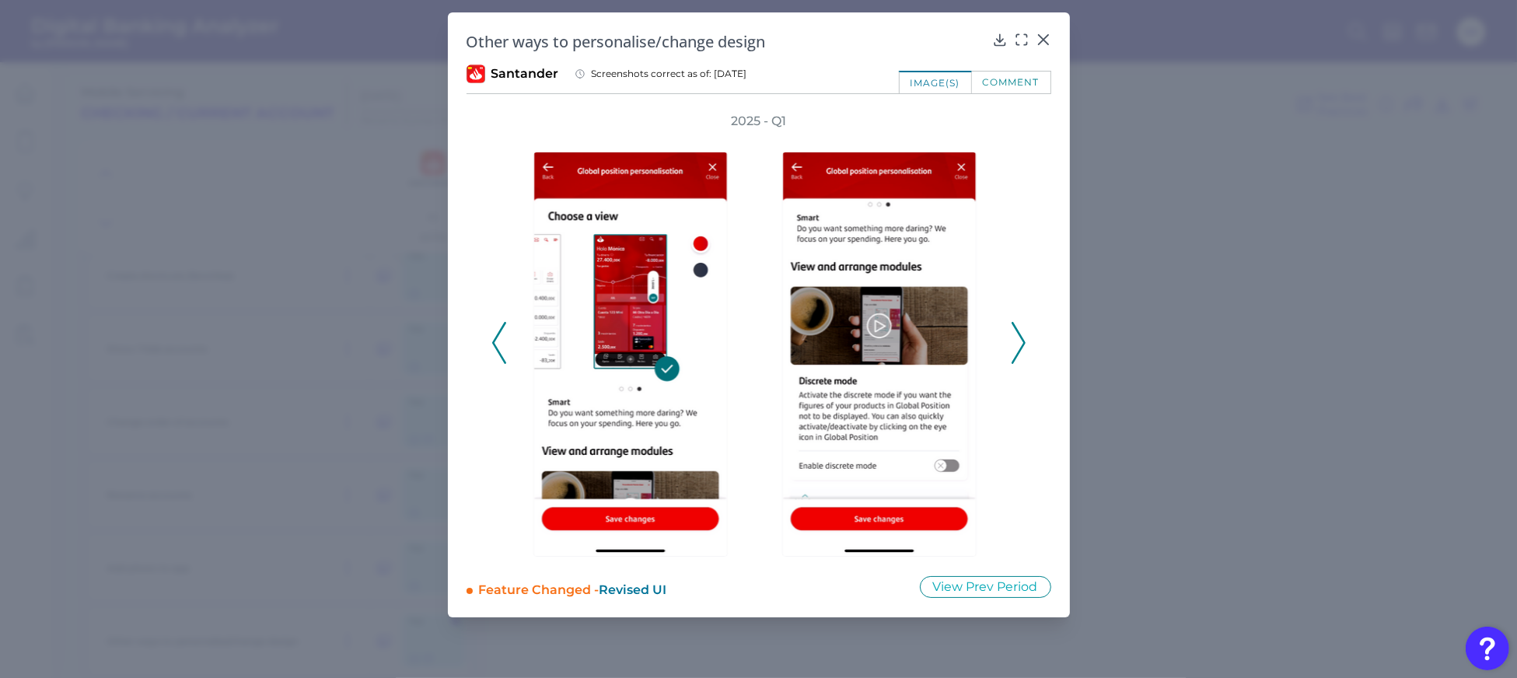
click at [1015, 347] on icon at bounding box center [1019, 343] width 14 height 42
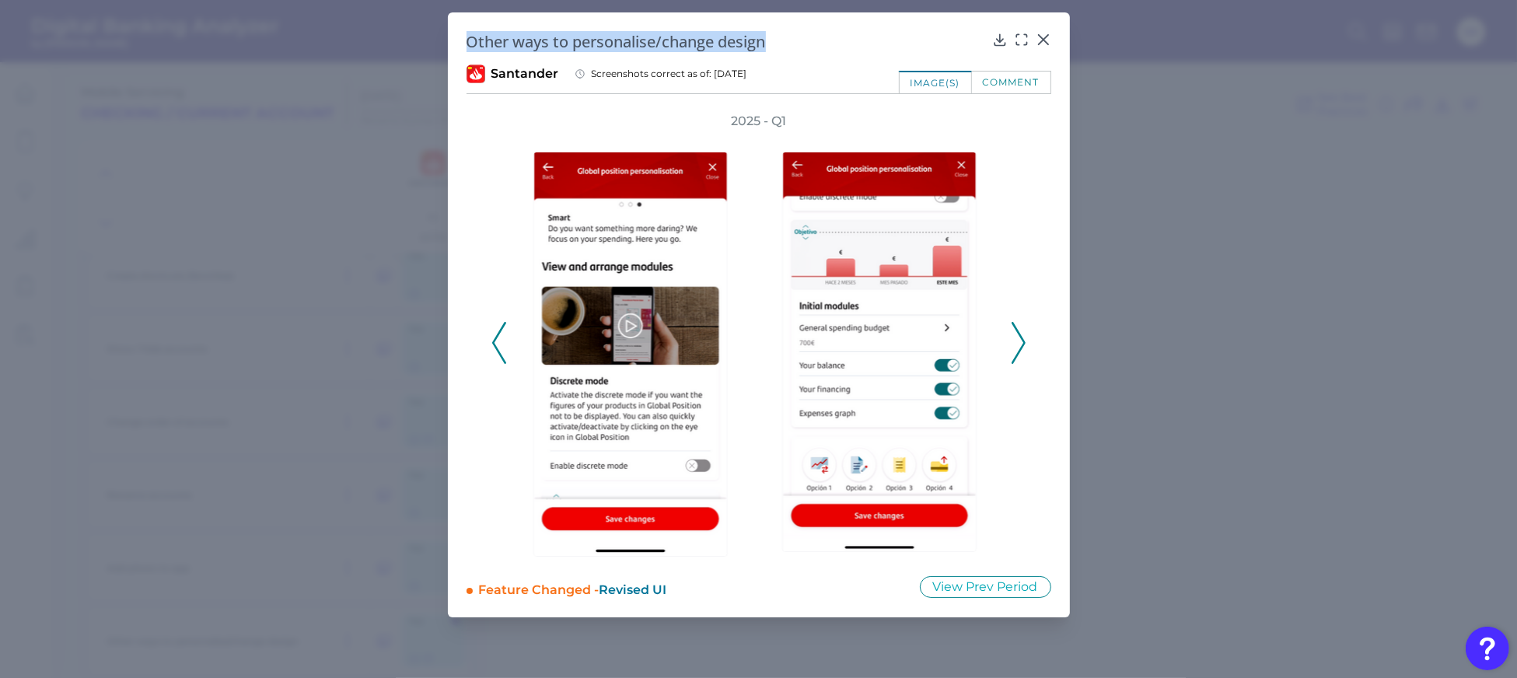
drag, startPoint x: 808, startPoint y: 47, endPoint x: 455, endPoint y: 33, distance: 353.3
click at [455, 33] on div "Other ways to personalise/change design Santander Screenshots correct as of: [D…" at bounding box center [759, 314] width 622 height 605
copy h2 "Other ways to personalise/change design"
click at [1050, 35] on icon at bounding box center [1044, 40] width 16 height 16
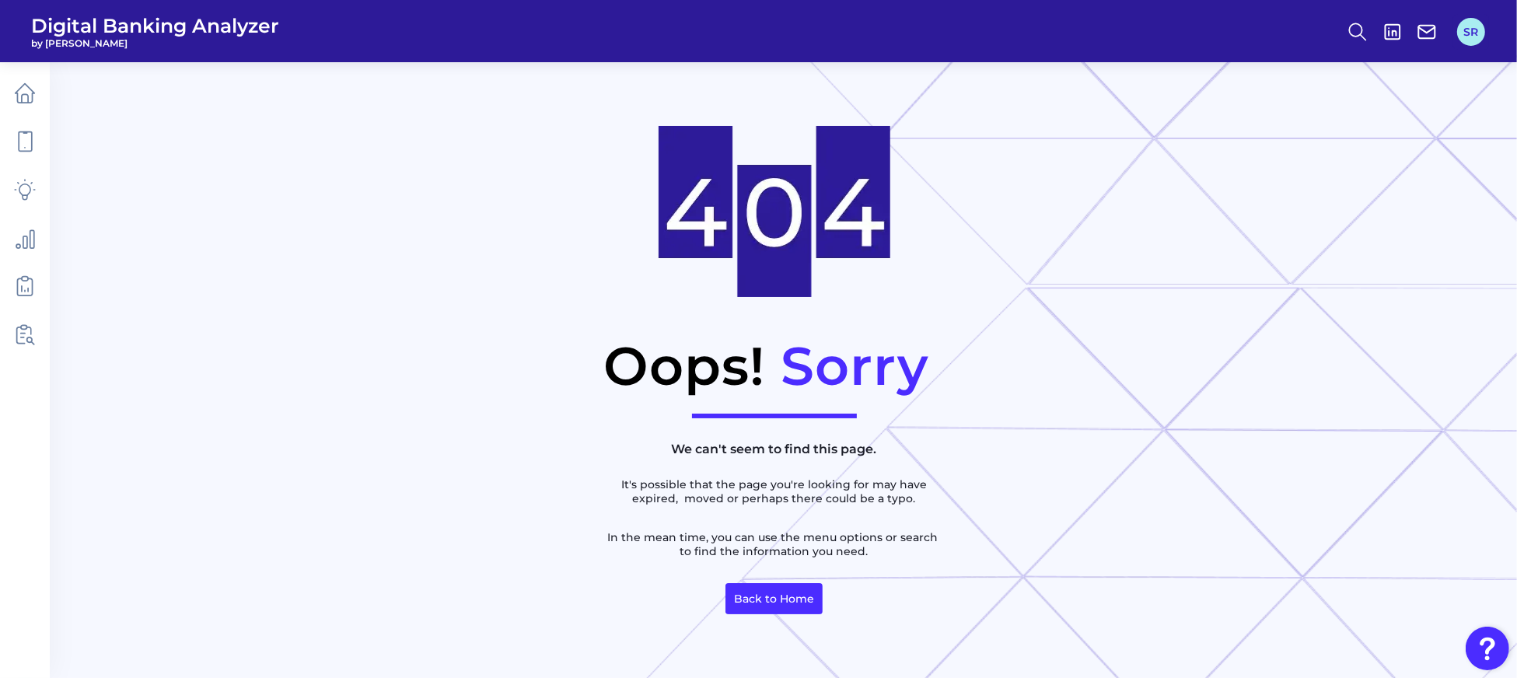
click at [1470, 41] on button "SR" at bounding box center [1471, 32] width 28 height 28
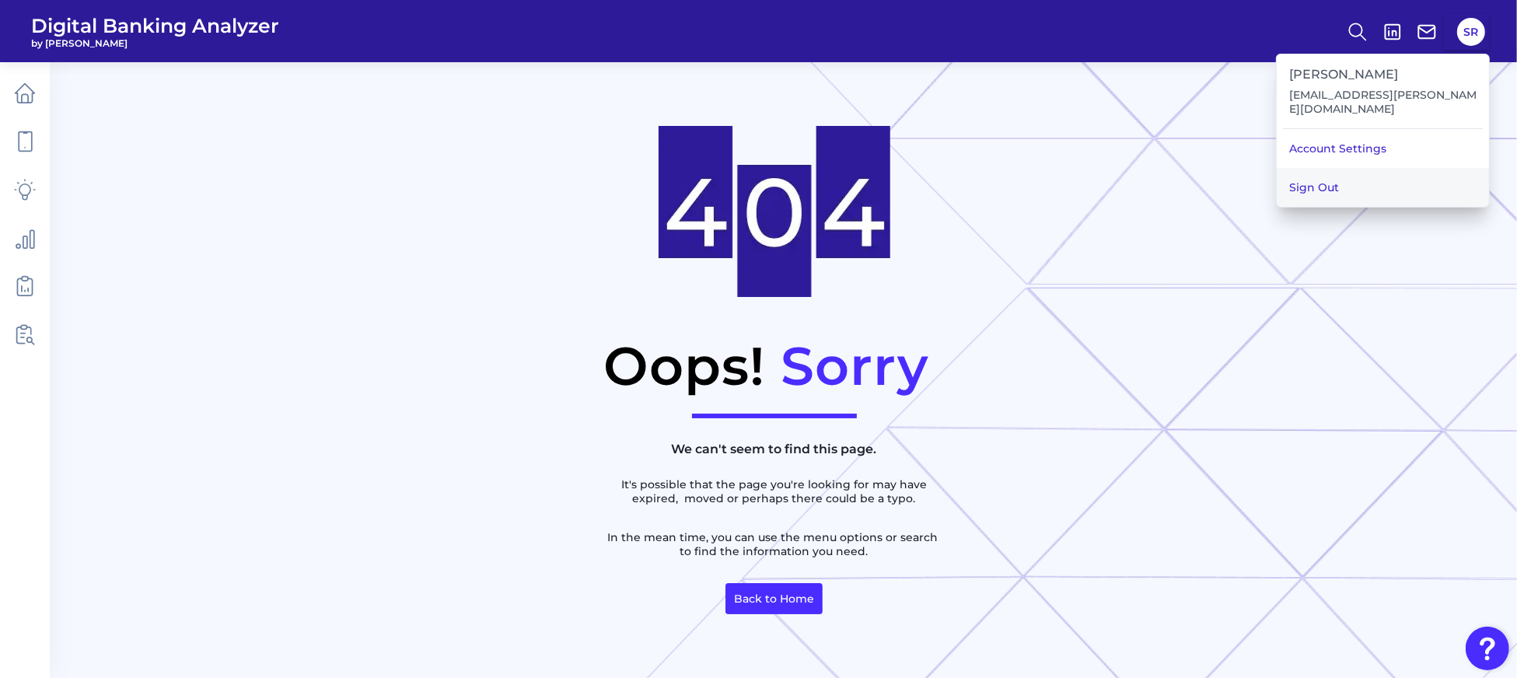
click at [1332, 192] on button "Sign Out" at bounding box center [1383, 187] width 212 height 39
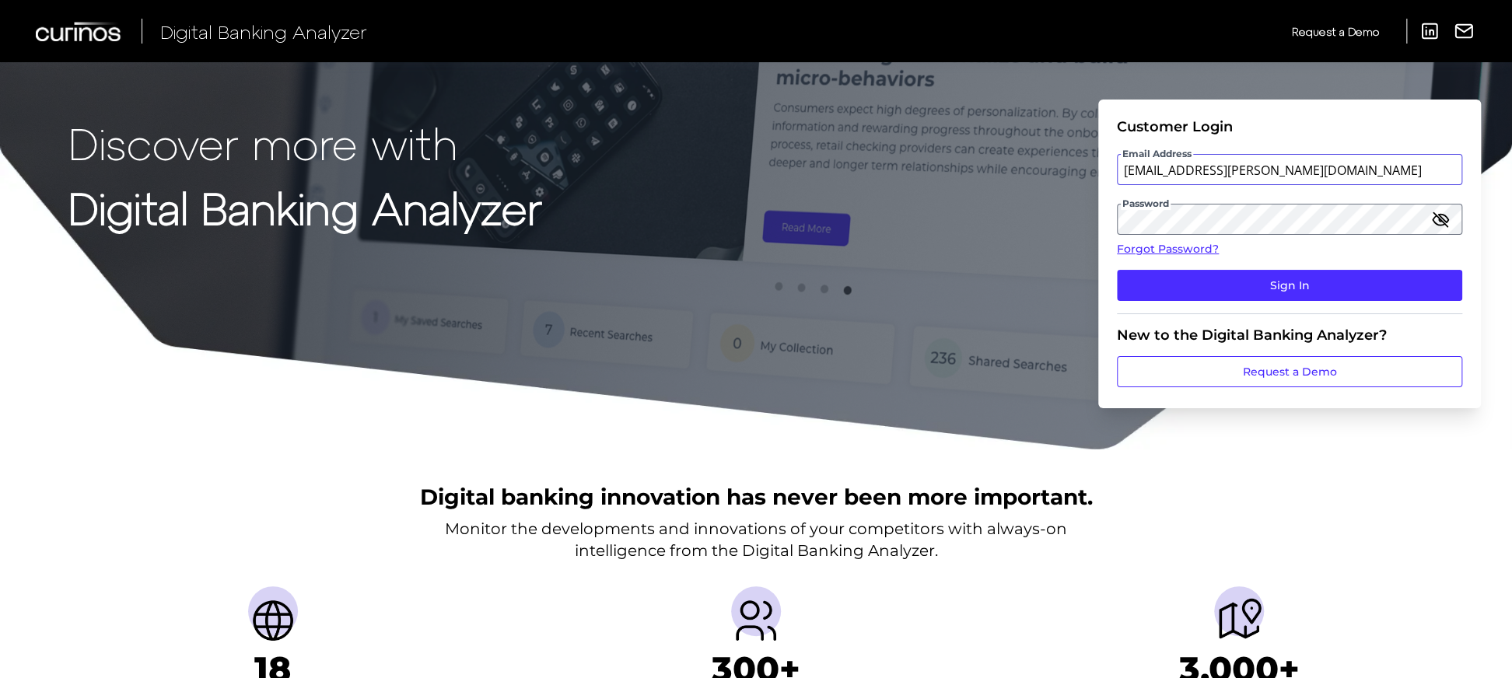
click at [1264, 156] on input "[EMAIL_ADDRESS][PERSON_NAME][DOMAIN_NAME]" at bounding box center [1289, 169] width 345 height 31
type input "Suraya.Randawa@curinos.com"
click at [1249, 271] on button "Sign In" at bounding box center [1289, 285] width 345 height 31
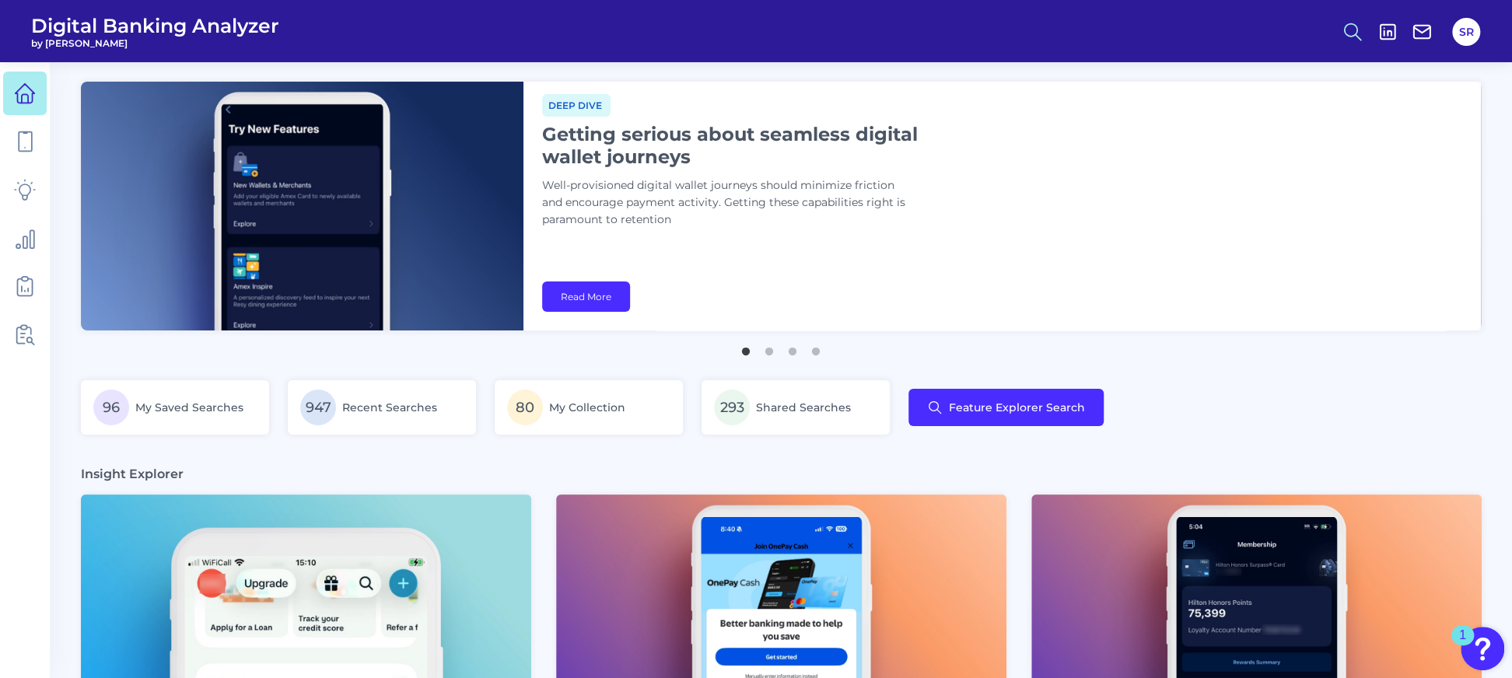
click at [1341, 30] on icon at bounding box center [1352, 32] width 22 height 22
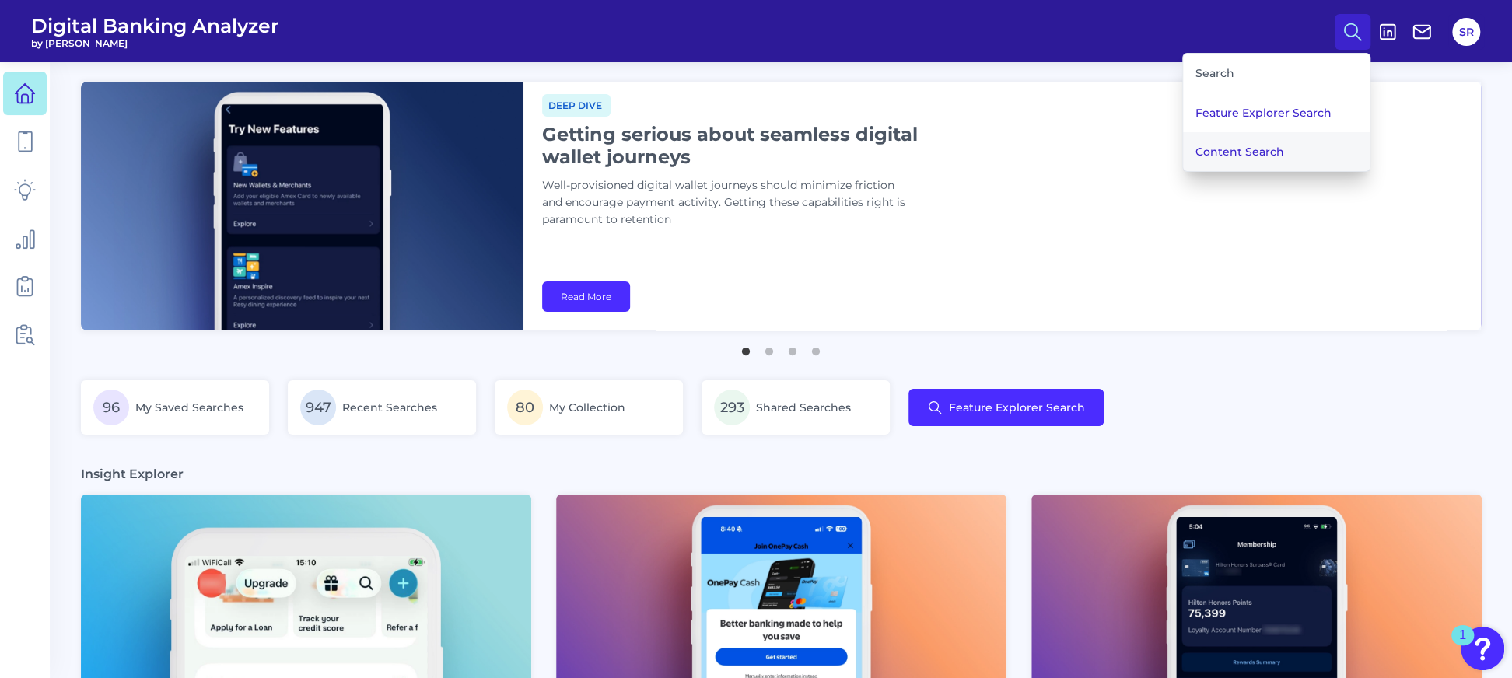
click at [1261, 156] on button "Content Search" at bounding box center [1276, 151] width 187 height 39
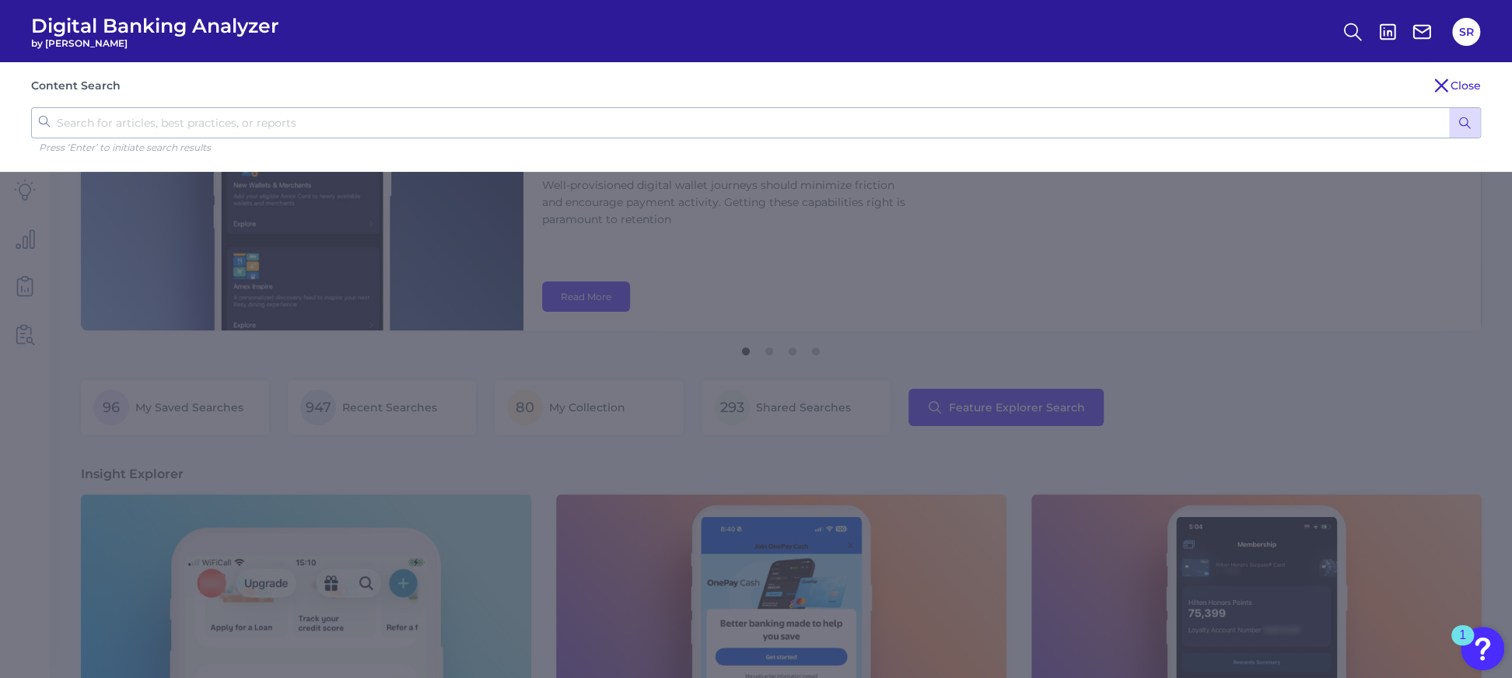
click at [233, 124] on input "text" at bounding box center [755, 122] width 1449 height 31
type input "rewards"
click at [1449, 108] on button "submit" at bounding box center [1464, 123] width 31 height 30
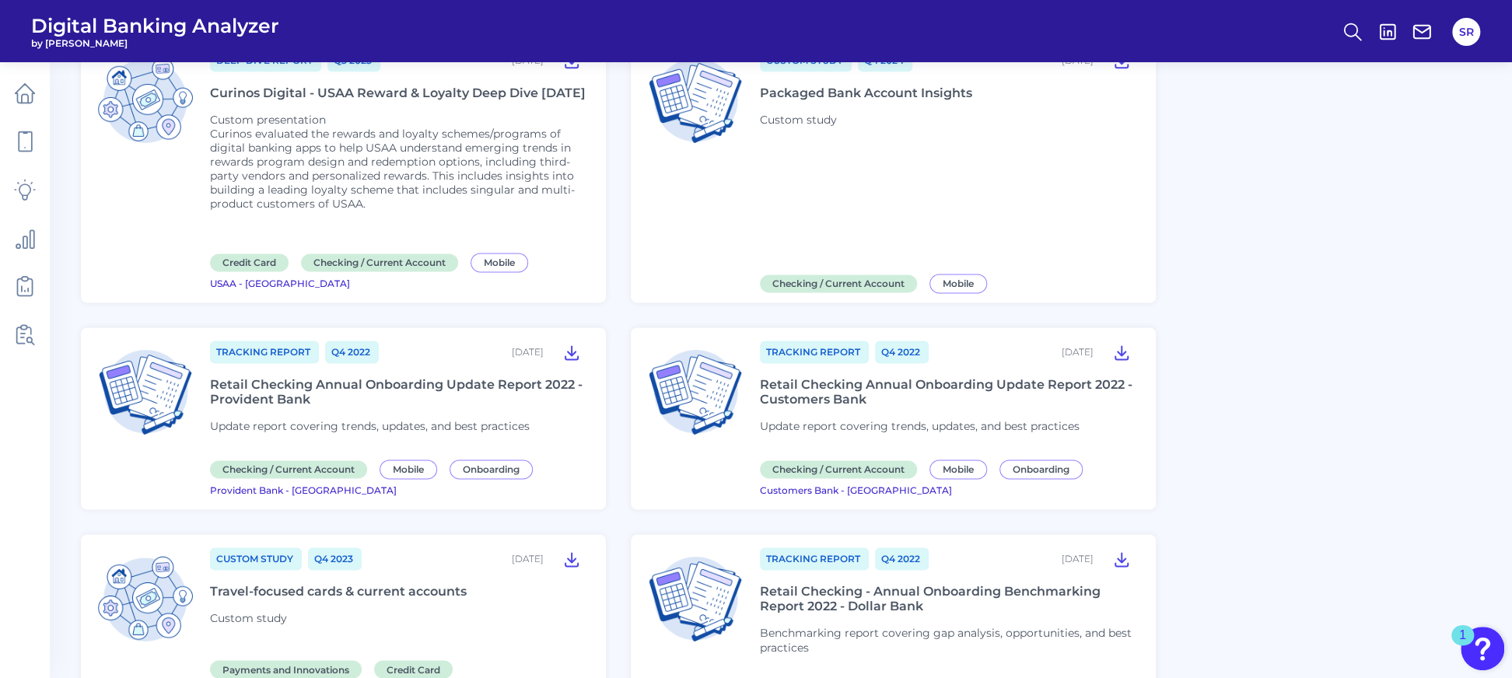
scroll to position [1179, 0]
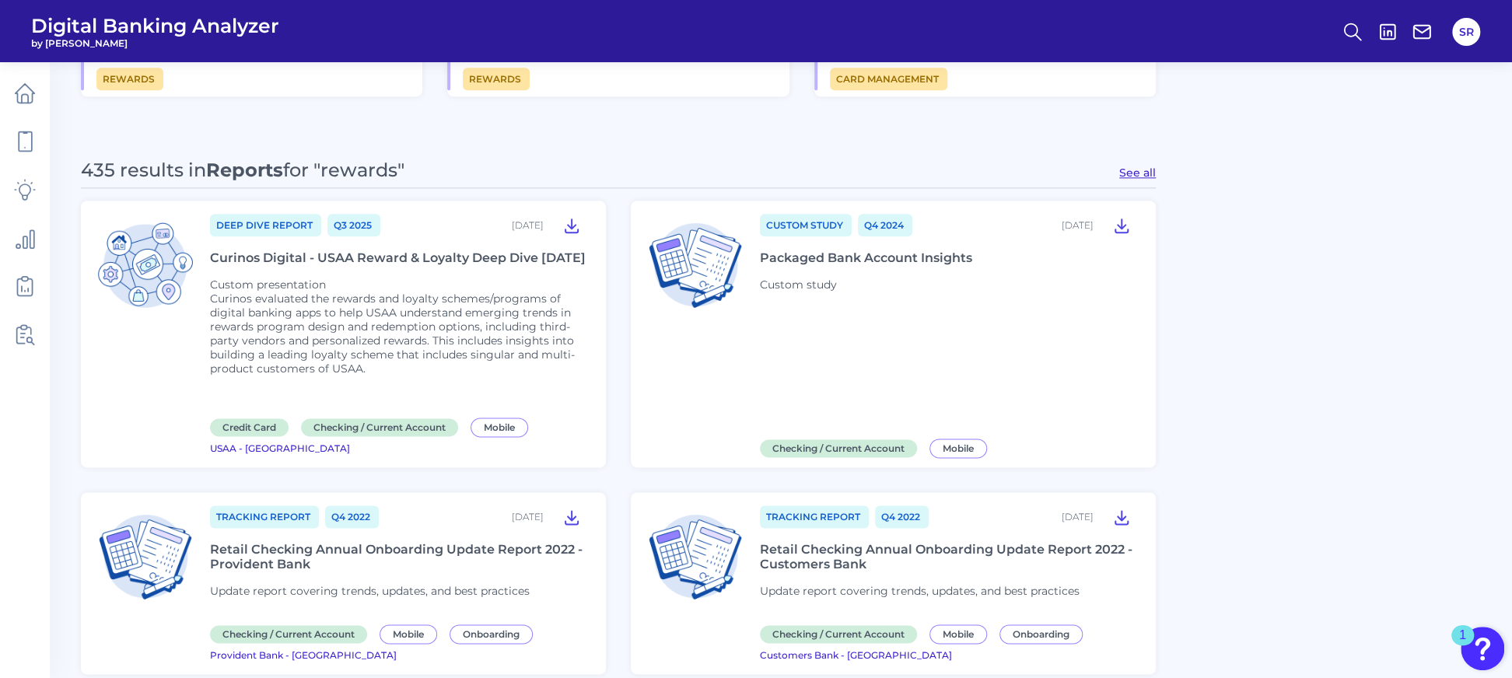
click at [1132, 172] on button "See all" at bounding box center [1137, 173] width 37 height 14
type input "Reports"
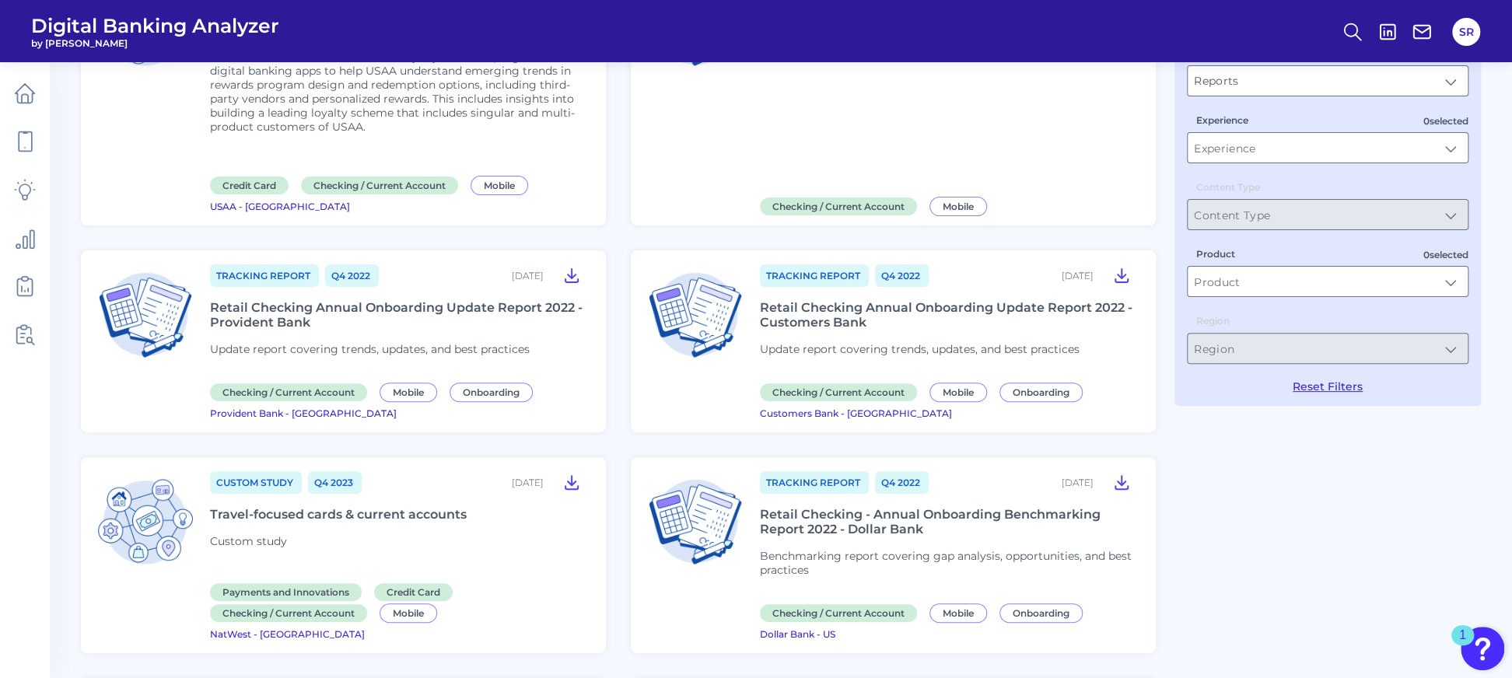
scroll to position [0, 0]
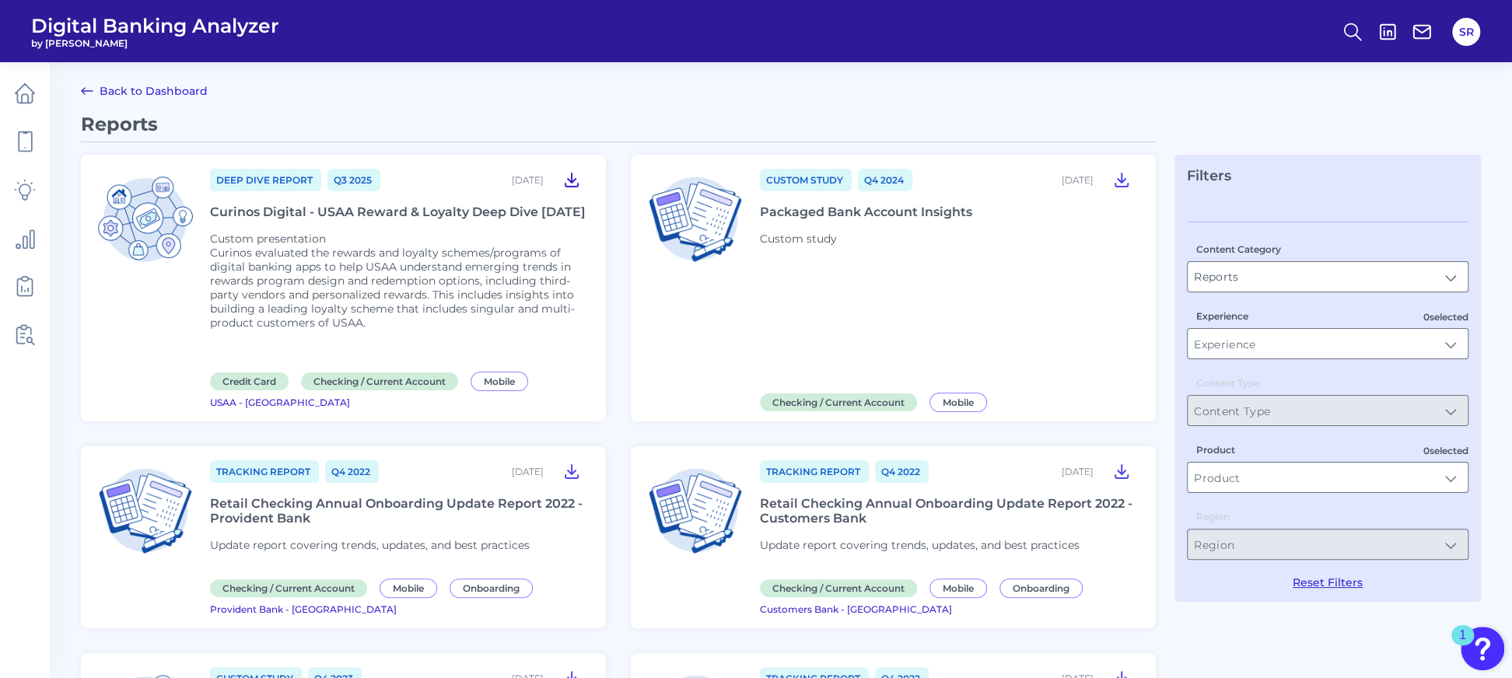
click at [569, 181] on icon at bounding box center [571, 179] width 12 height 13
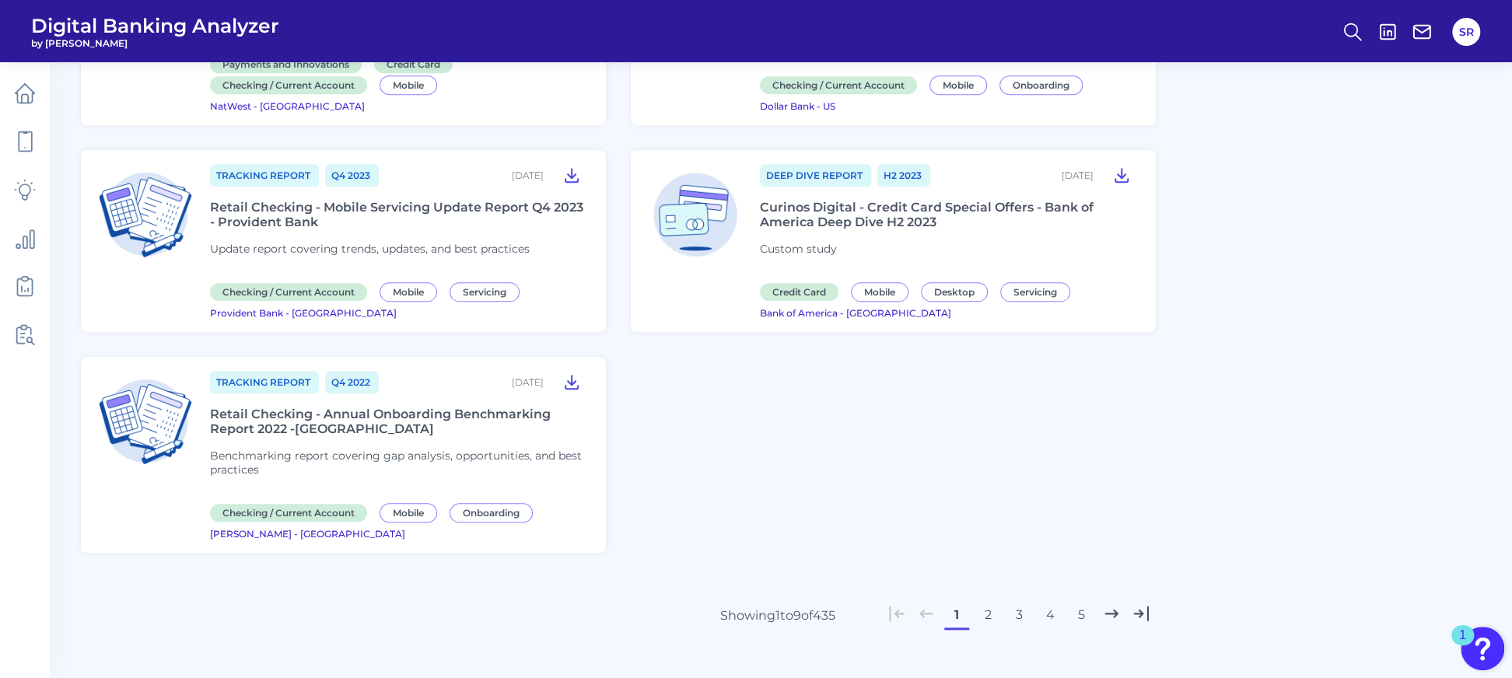
scroll to position [725, 0]
click at [1120, 180] on icon at bounding box center [1121, 173] width 12 height 13
